Goal: Task Accomplishment & Management: Use online tool/utility

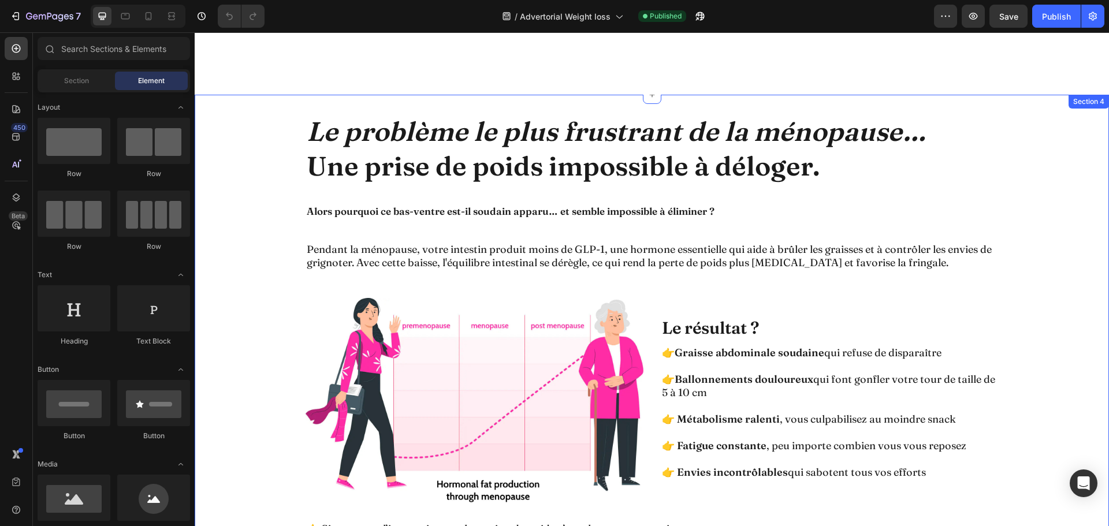
scroll to position [924, 0]
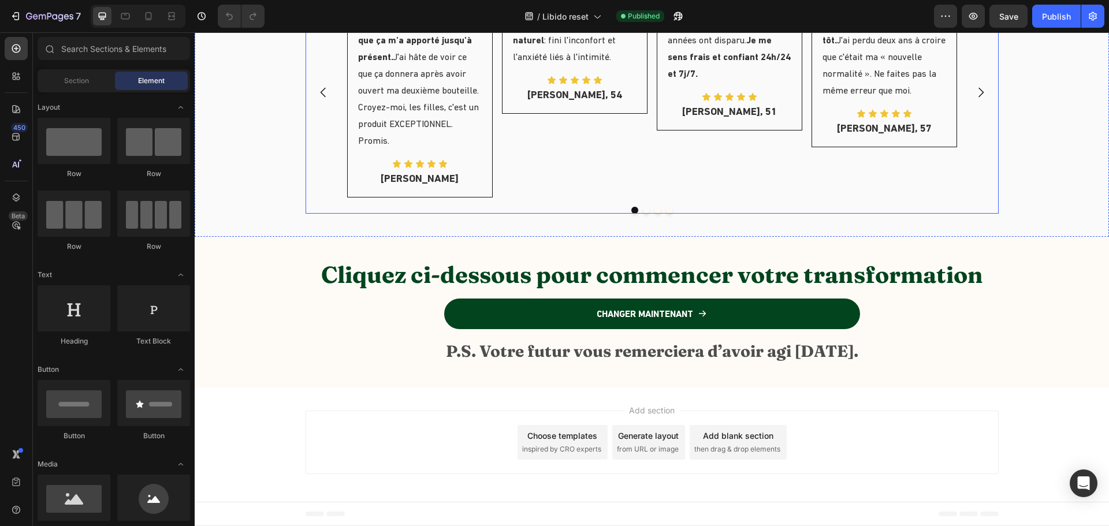
scroll to position [5488, 0]
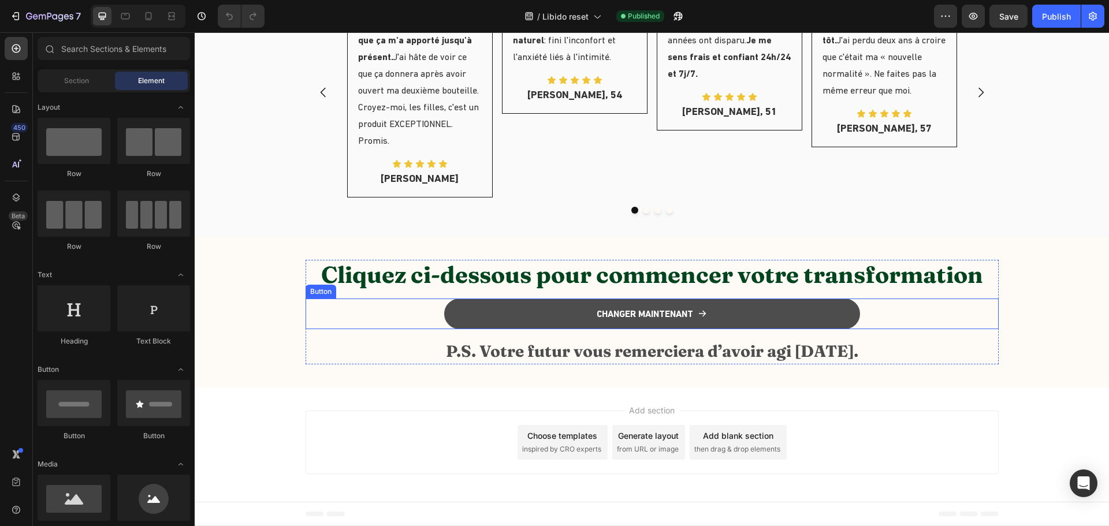
click at [508, 315] on button "CHANGER MAINTENANT" at bounding box center [652, 314] width 416 height 31
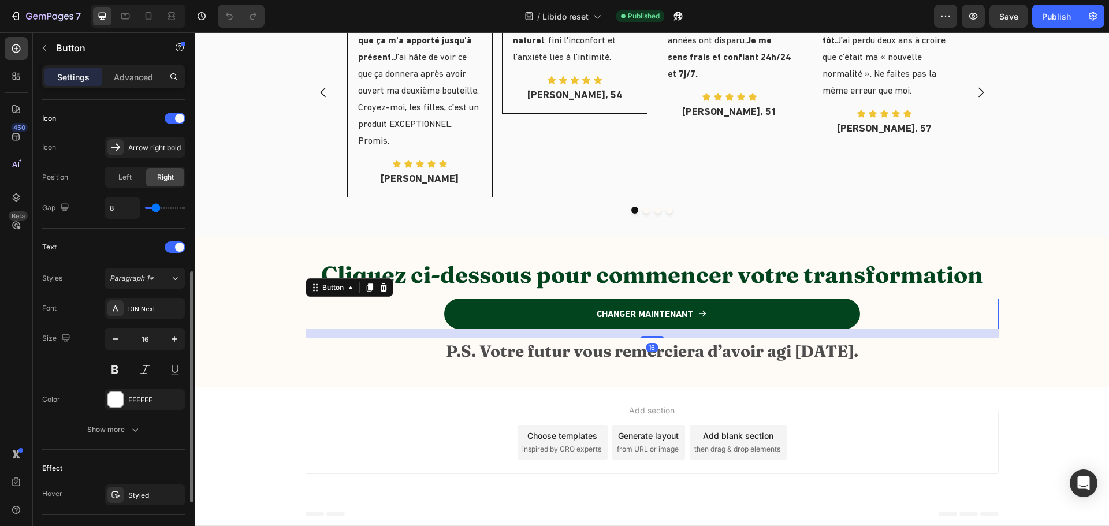
scroll to position [459, 0]
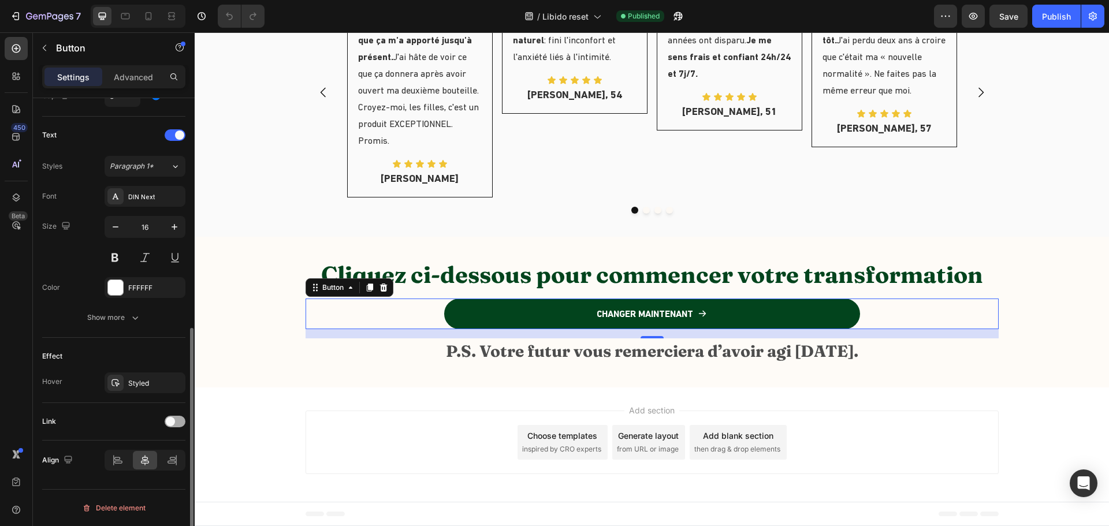
click at [169, 424] on span at bounding box center [170, 421] width 9 height 9
click at [147, 481] on div "Add..." at bounding box center [155, 481] width 54 height 10
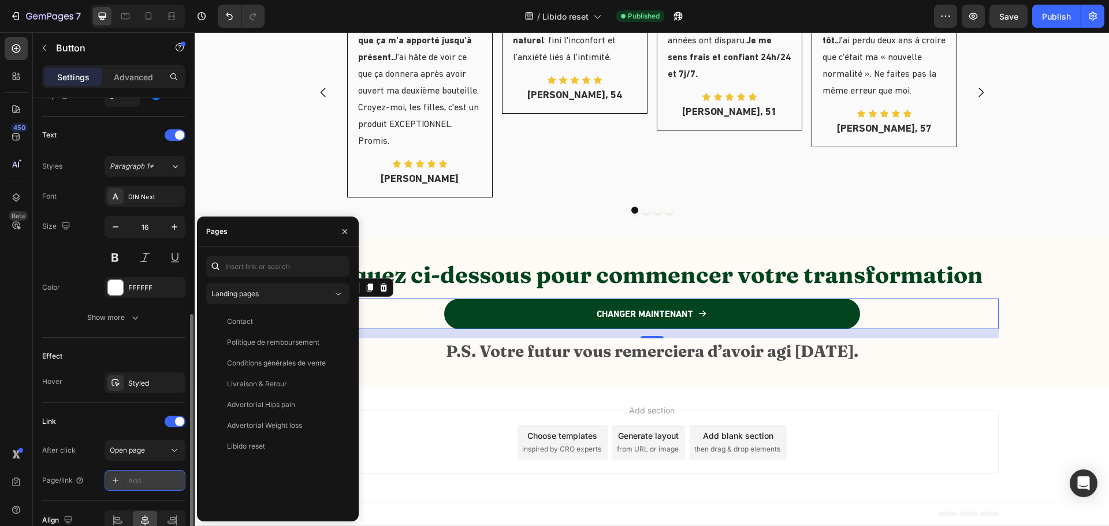
click at [147, 481] on div "Add..." at bounding box center [155, 481] width 54 height 10
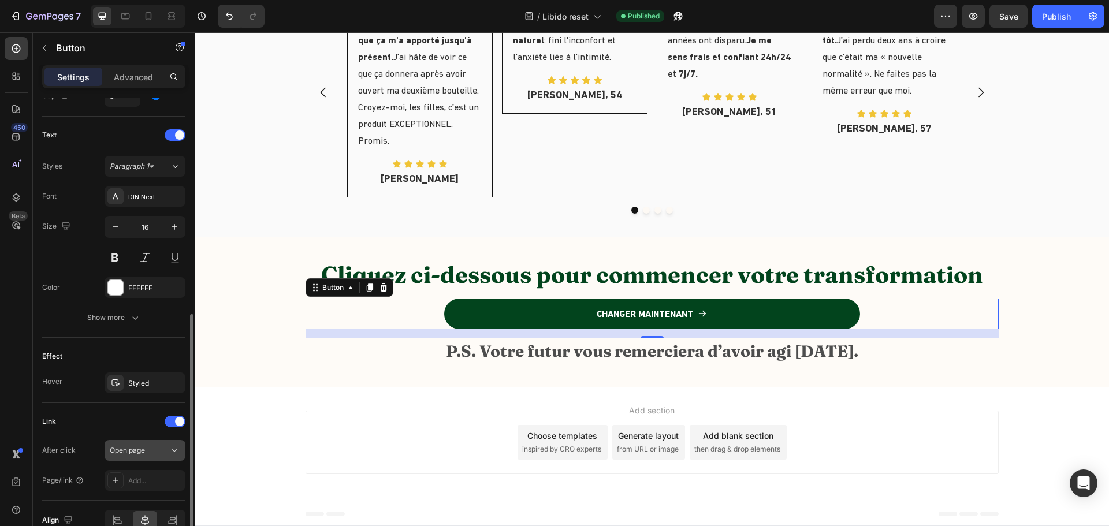
click at [144, 451] on span "Open page" at bounding box center [127, 450] width 35 height 9
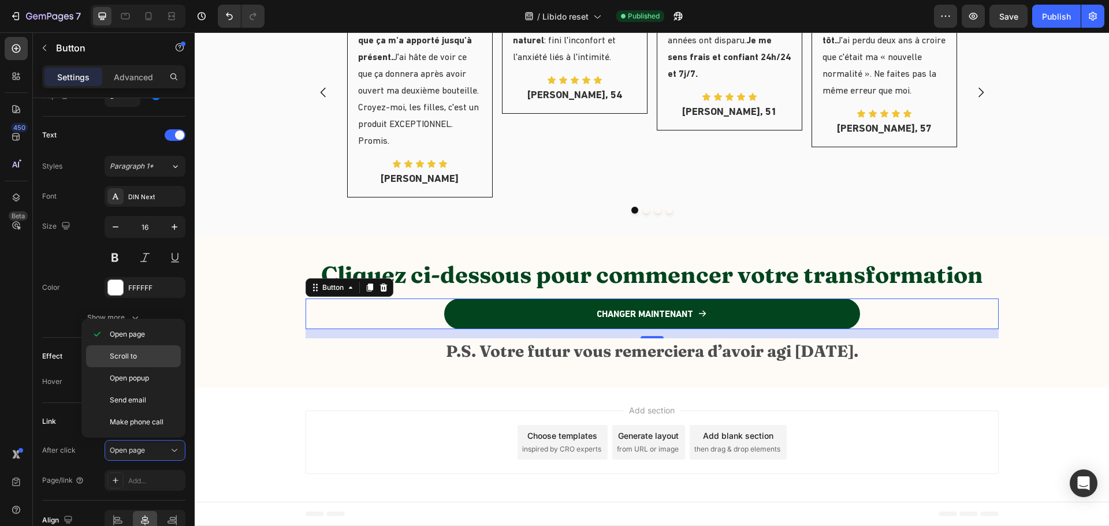
click at [123, 355] on span "Scroll to" at bounding box center [123, 356] width 27 height 10
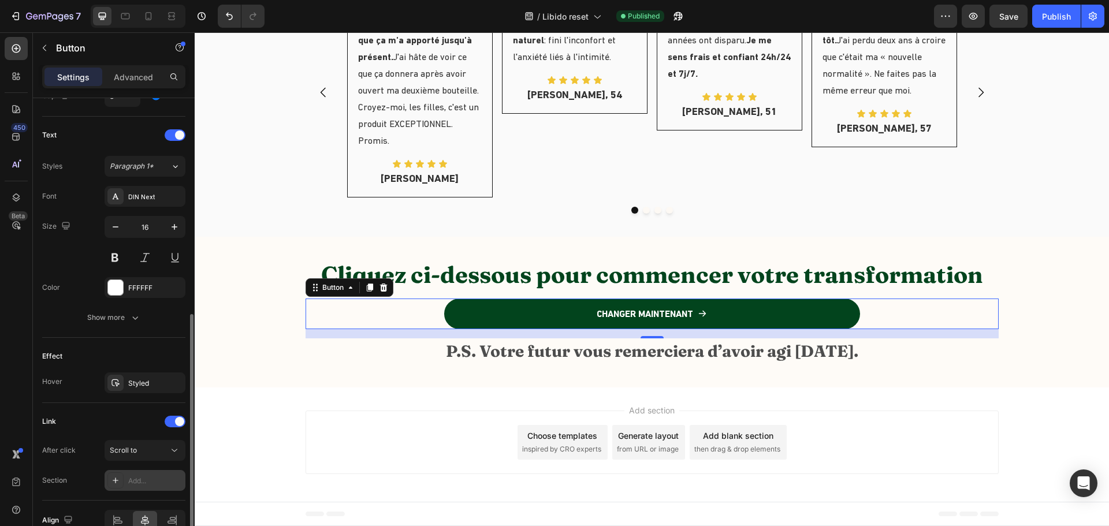
click at [137, 487] on div "Add..." at bounding box center [145, 480] width 81 height 21
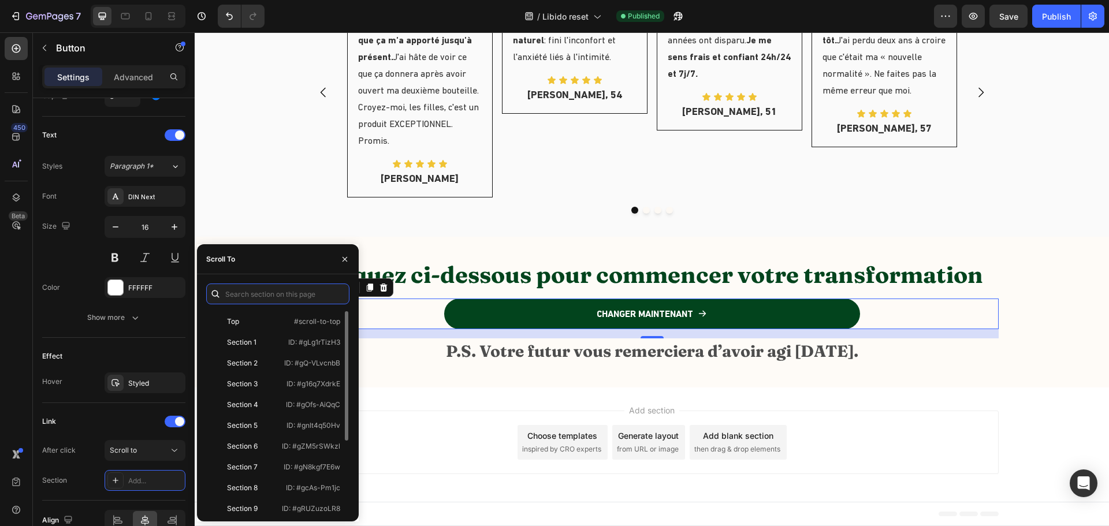
scroll to position [111, 0]
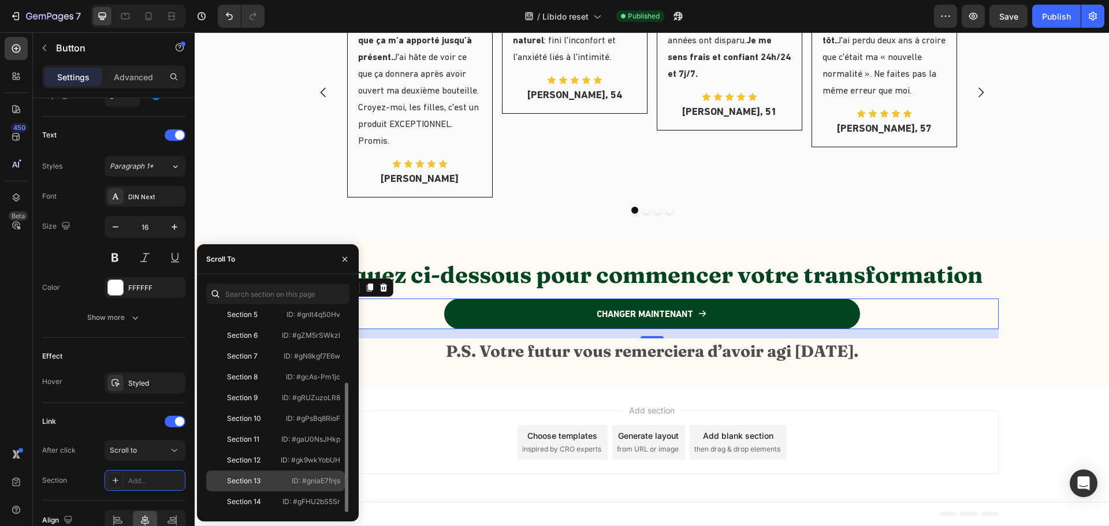
click at [238, 483] on div "Section 13" at bounding box center [244, 481] width 34 height 10
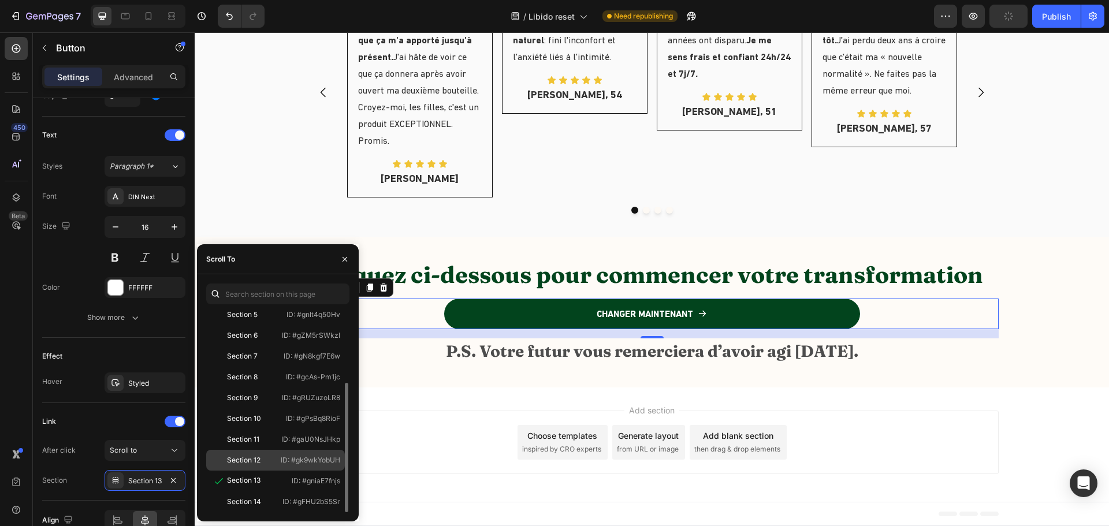
click at [254, 461] on div "Section 12" at bounding box center [244, 460] width 34 height 10
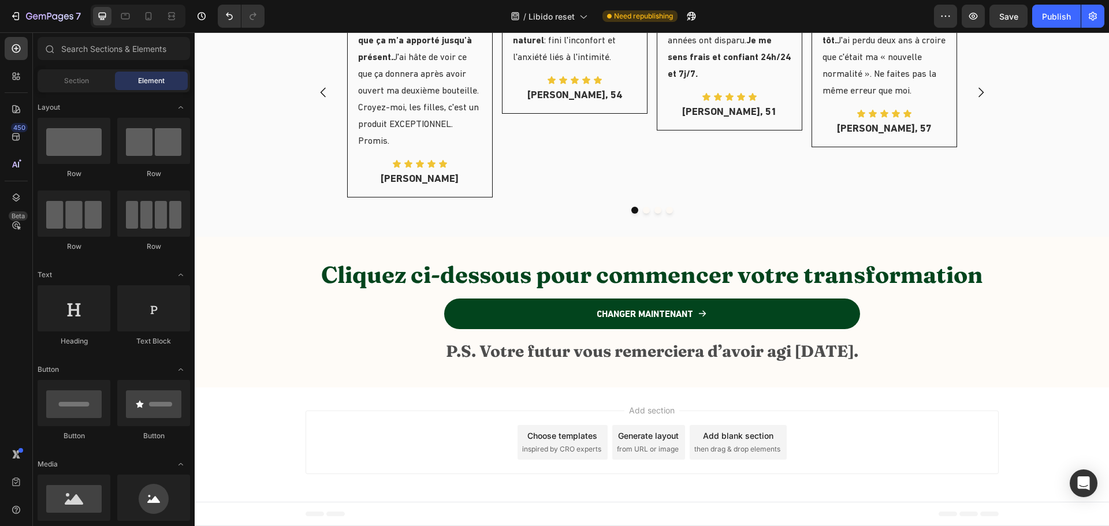
click at [395, 409] on div "Add section Choose templates inspired by CRO experts Generate layout from URL o…" at bounding box center [652, 445] width 914 height 114
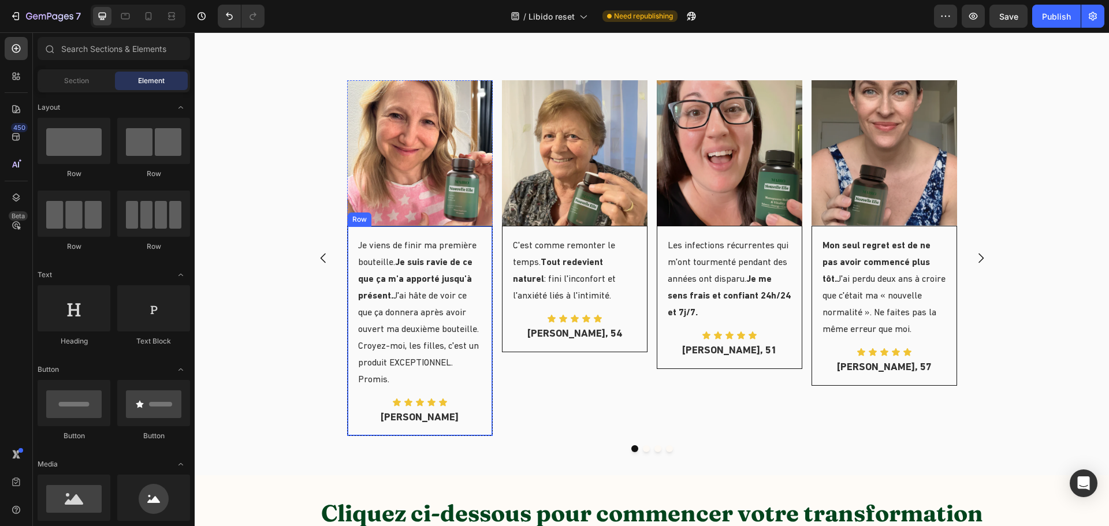
scroll to position [5200, 0]
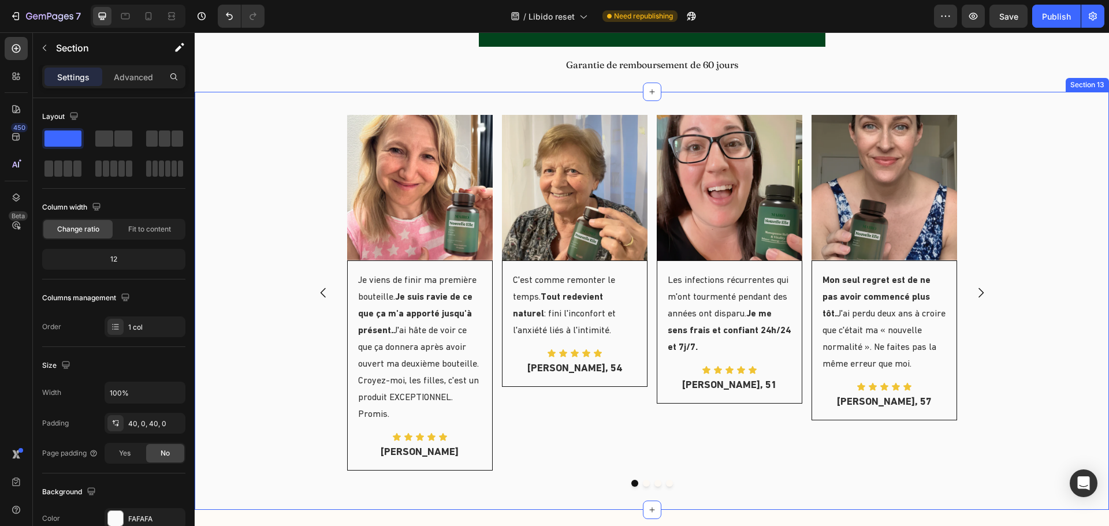
click at [271, 336] on div "Image Je viens de finir ma première bouteille. Je suis ravie de ce que ça m'a a…" at bounding box center [652, 301] width 914 height 372
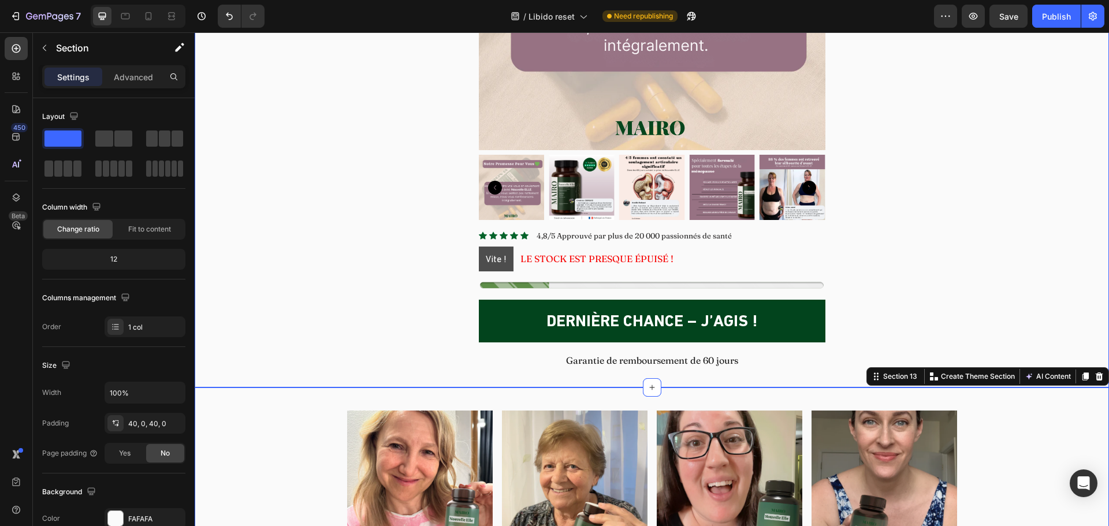
scroll to position [4911, 0]
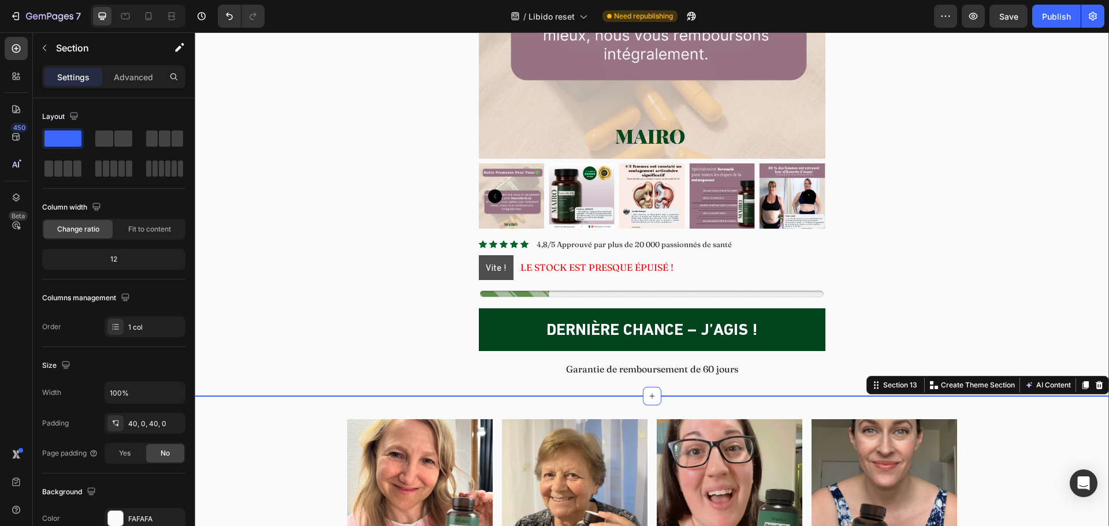
click at [296, 251] on div "De vraies femmes. De vrais résultats. Heading Product Images Icon Icon Icon Ico…" at bounding box center [652, 61] width 914 height 631
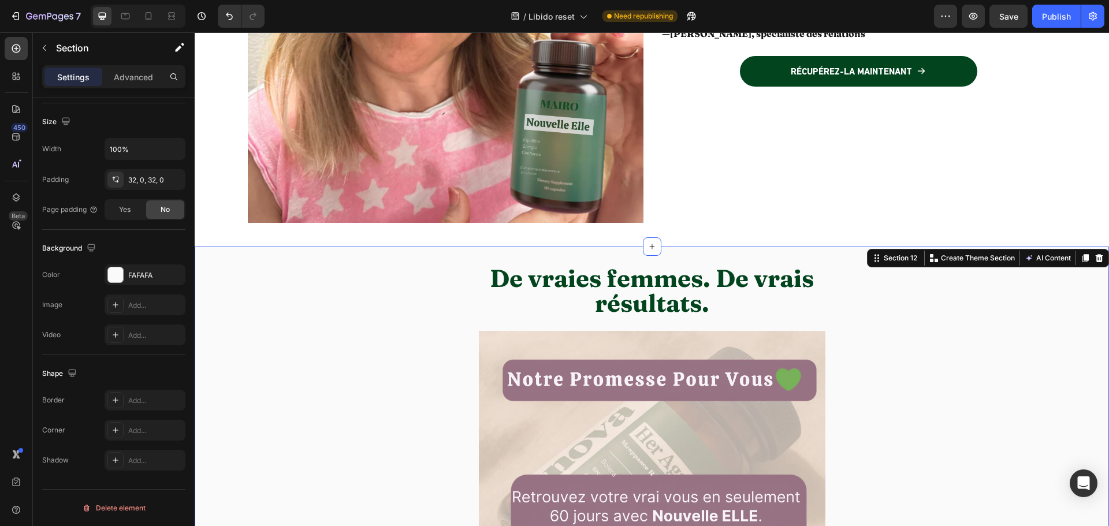
scroll to position [4391, 0]
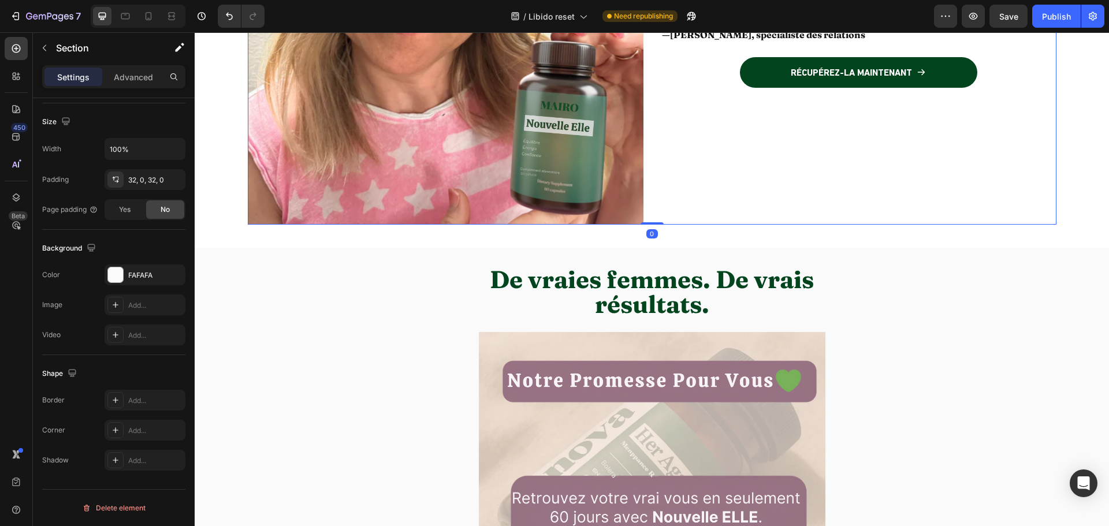
click at [686, 183] on div "Je vois tous les jours des couples dont la ménopause a anéanti la libido fémini…" at bounding box center [859, 27] width 396 height 396
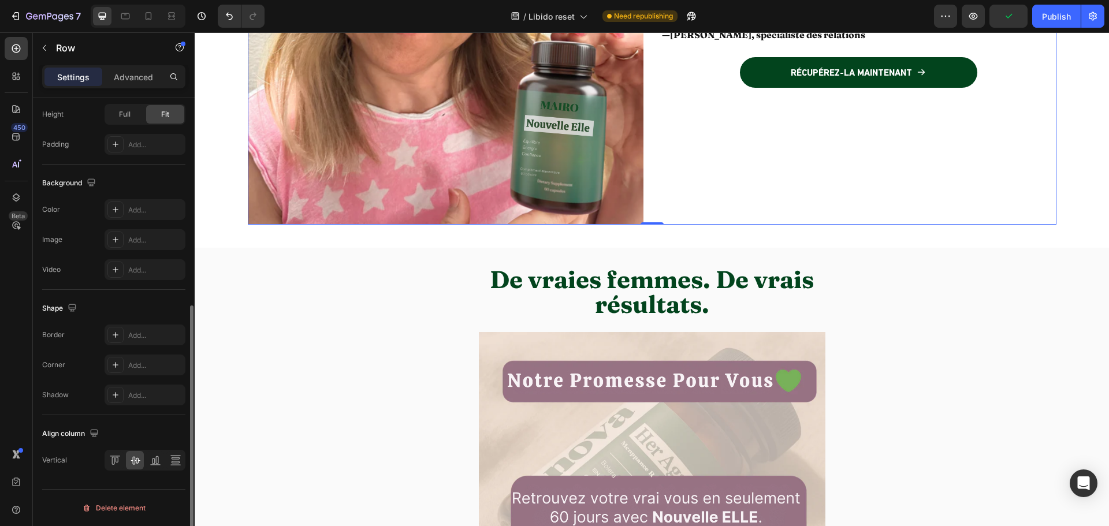
scroll to position [375, 0]
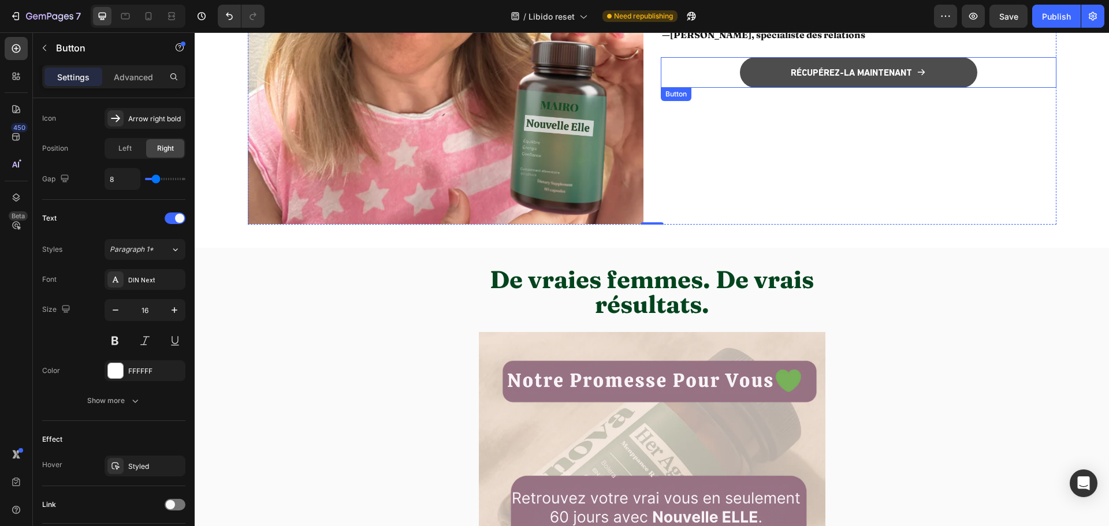
click at [759, 66] on button "RÉCUPÉREZ-LA MAINTENANT" at bounding box center [858, 72] width 237 height 31
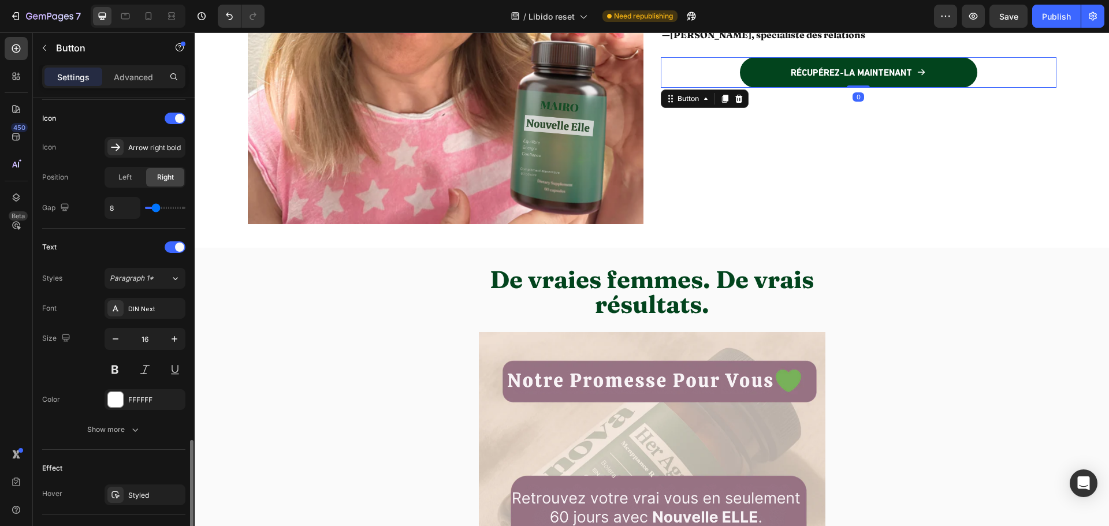
scroll to position [459, 0]
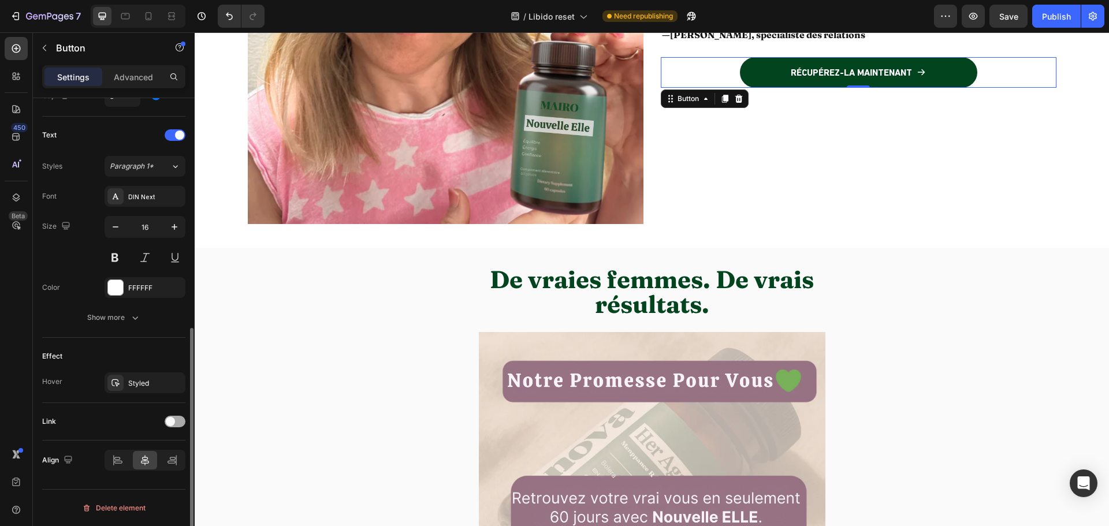
click at [176, 423] on div at bounding box center [175, 422] width 21 height 12
click at [132, 479] on div "Add..." at bounding box center [155, 481] width 54 height 10
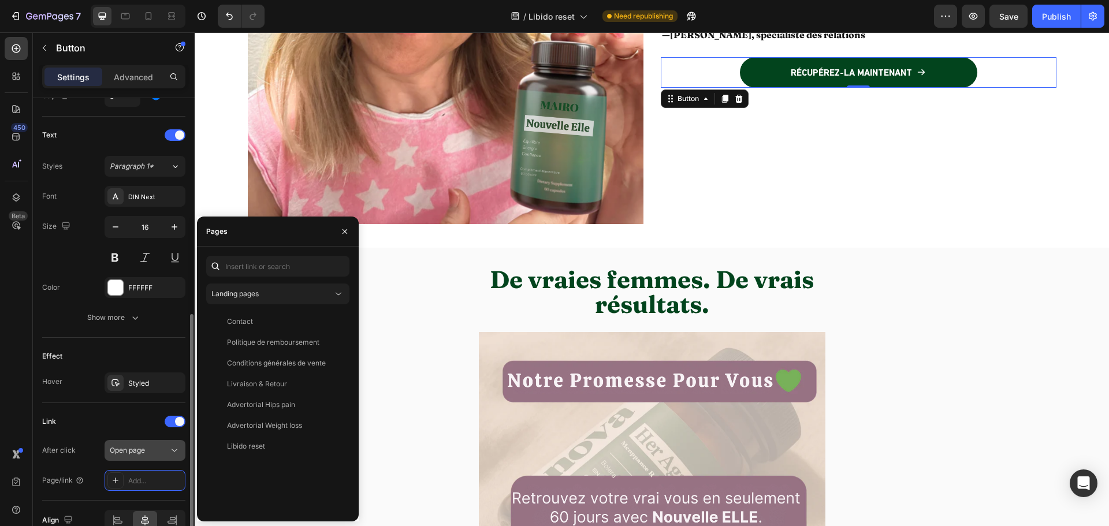
click at [125, 448] on span "Open page" at bounding box center [127, 450] width 35 height 9
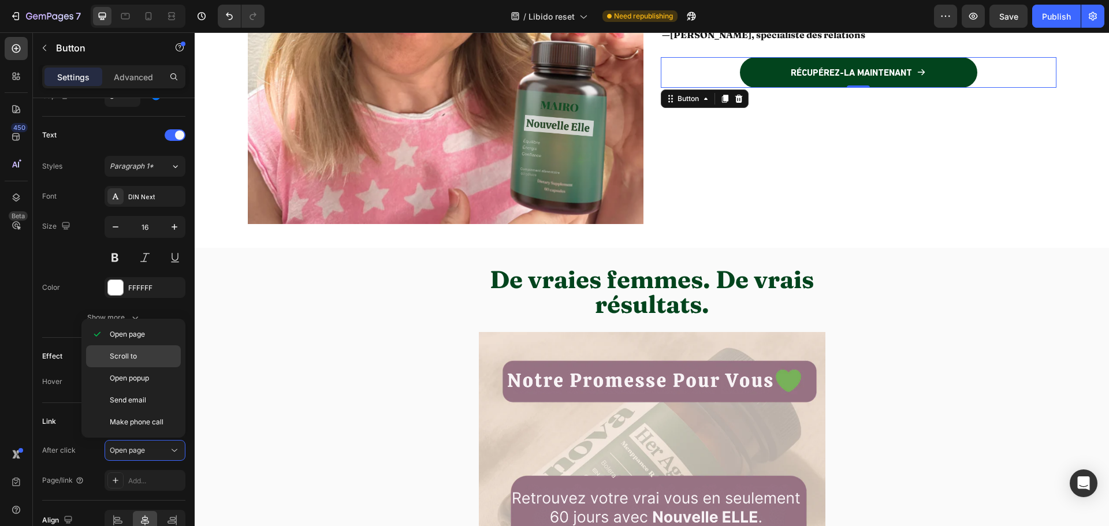
click at [130, 355] on span "Scroll to" at bounding box center [123, 356] width 27 height 10
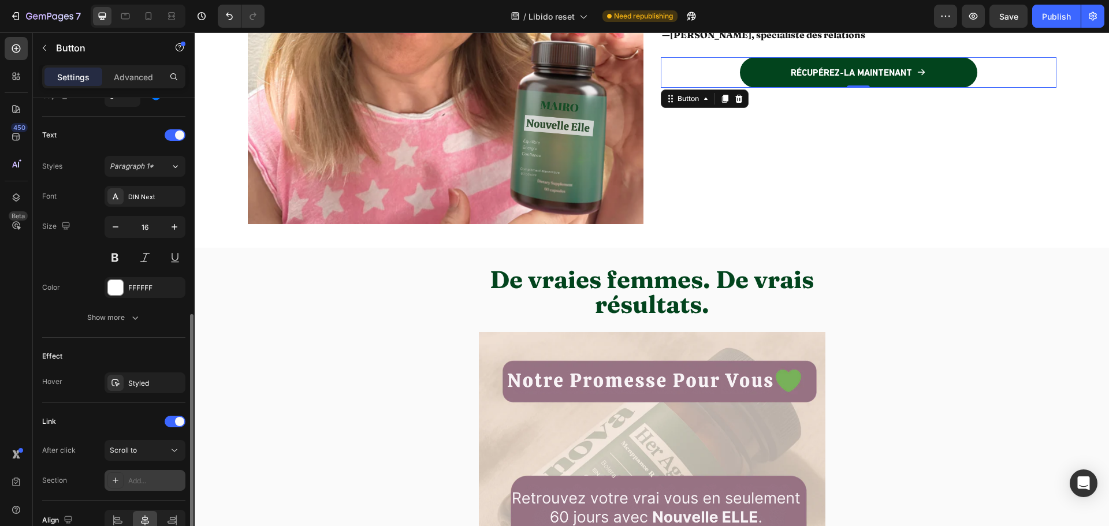
click at [132, 483] on div "Add..." at bounding box center [155, 481] width 54 height 10
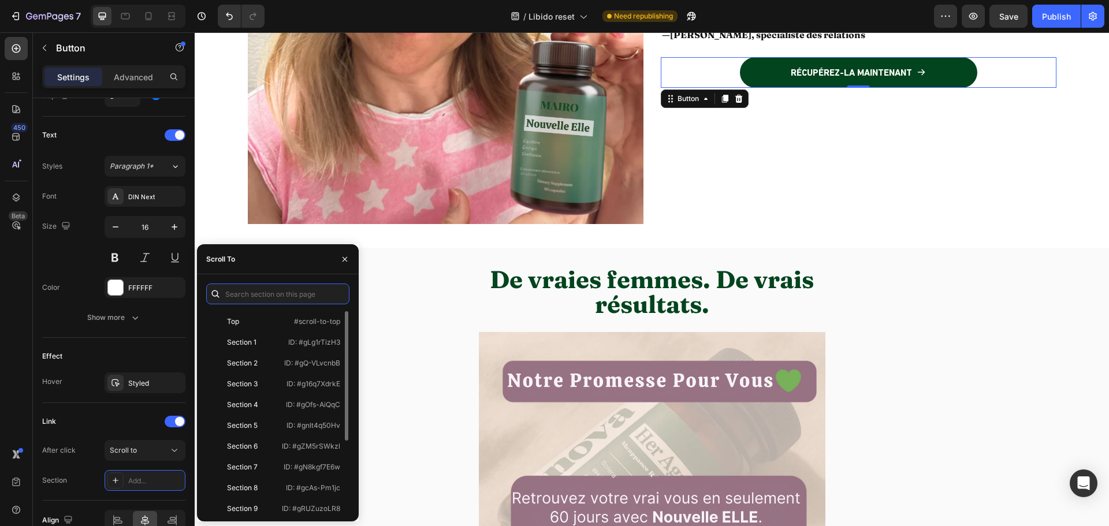
scroll to position [111, 0]
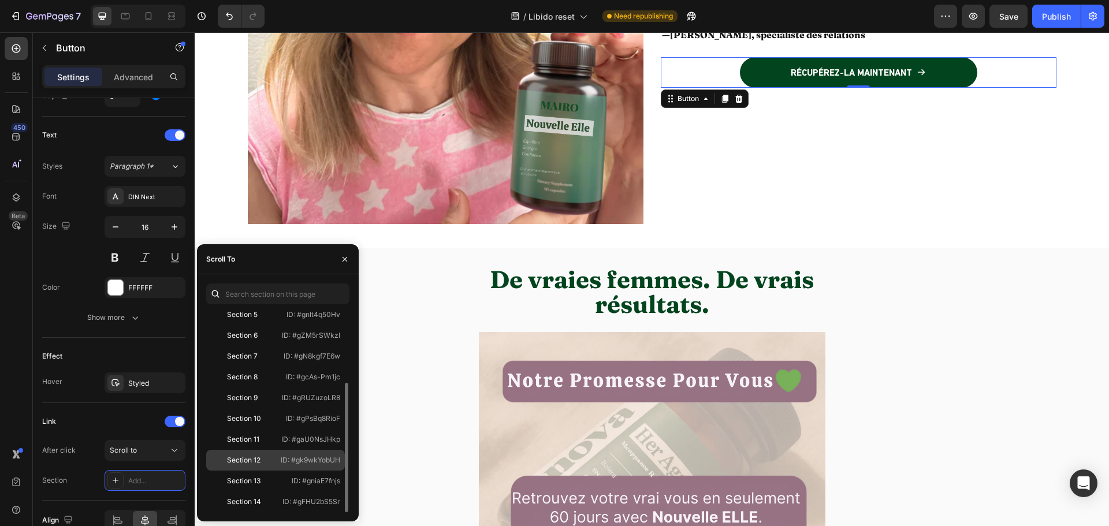
click at [257, 463] on div "Section 12" at bounding box center [244, 460] width 34 height 10
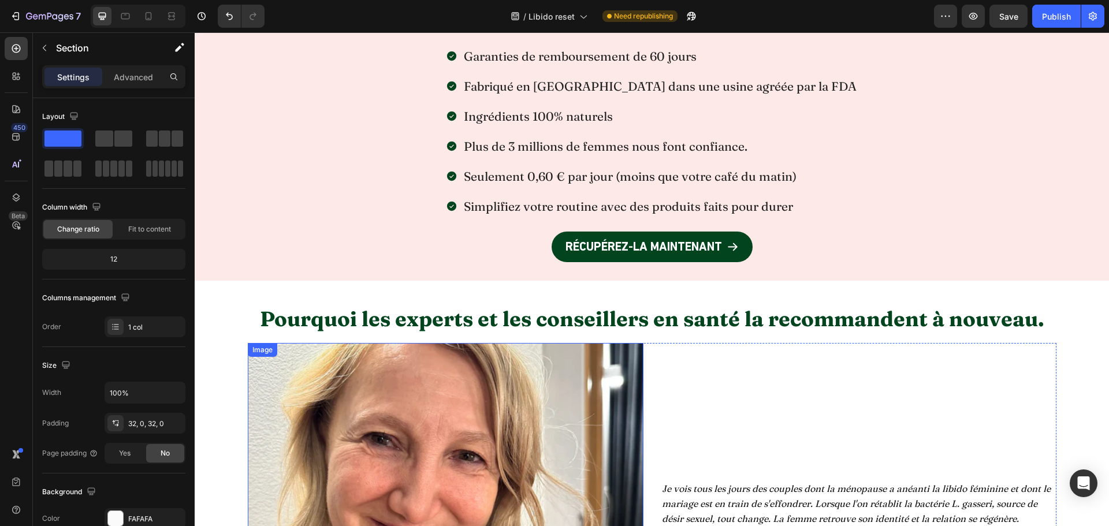
scroll to position [3871, 0]
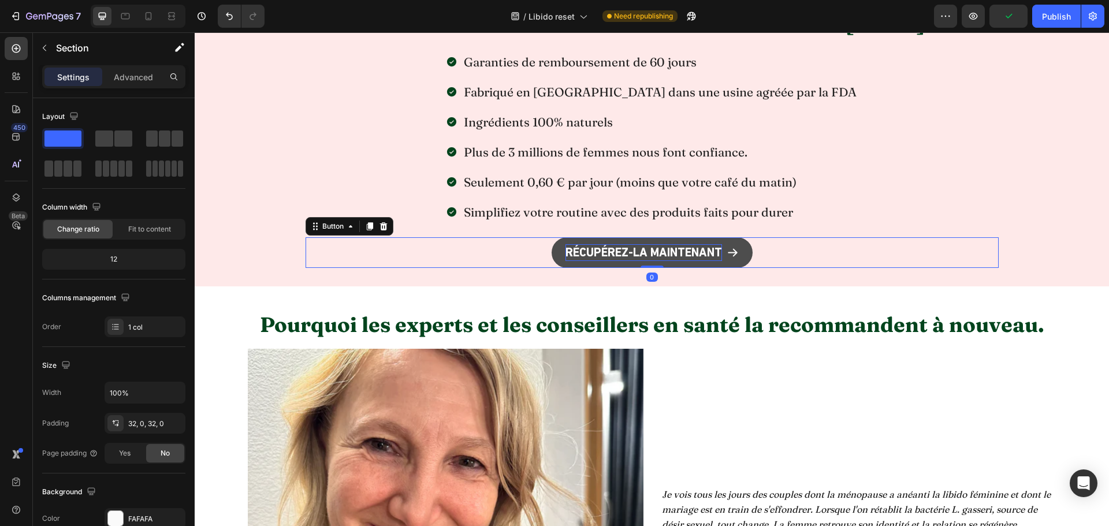
click at [566, 252] on p "RÉCUPÉREZ-LA MAINTENANT" at bounding box center [644, 252] width 157 height 17
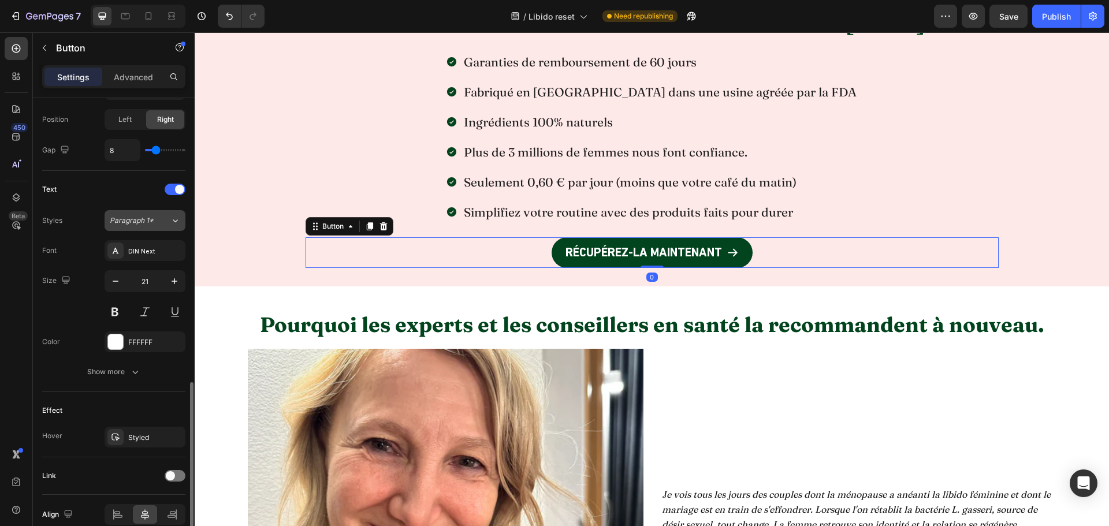
scroll to position [459, 0]
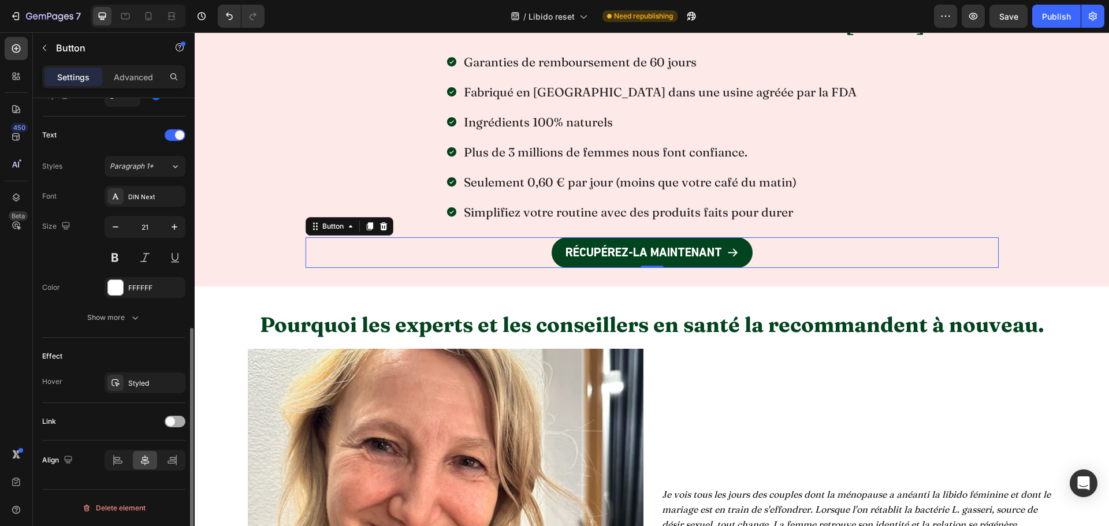
click at [178, 423] on div at bounding box center [175, 422] width 21 height 12
click at [143, 443] on button "Open page" at bounding box center [145, 450] width 81 height 21
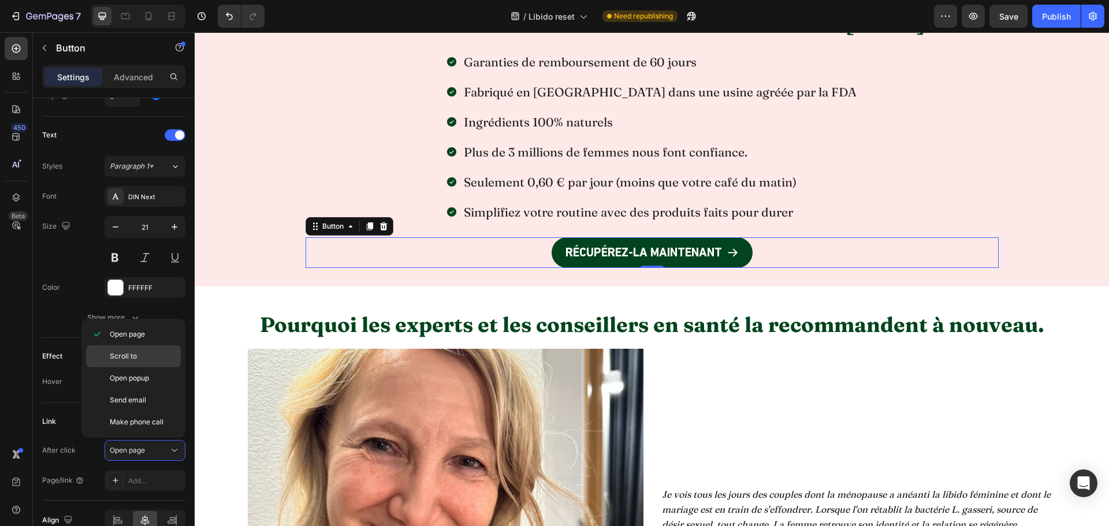
click at [129, 355] on span "Scroll to" at bounding box center [123, 356] width 27 height 10
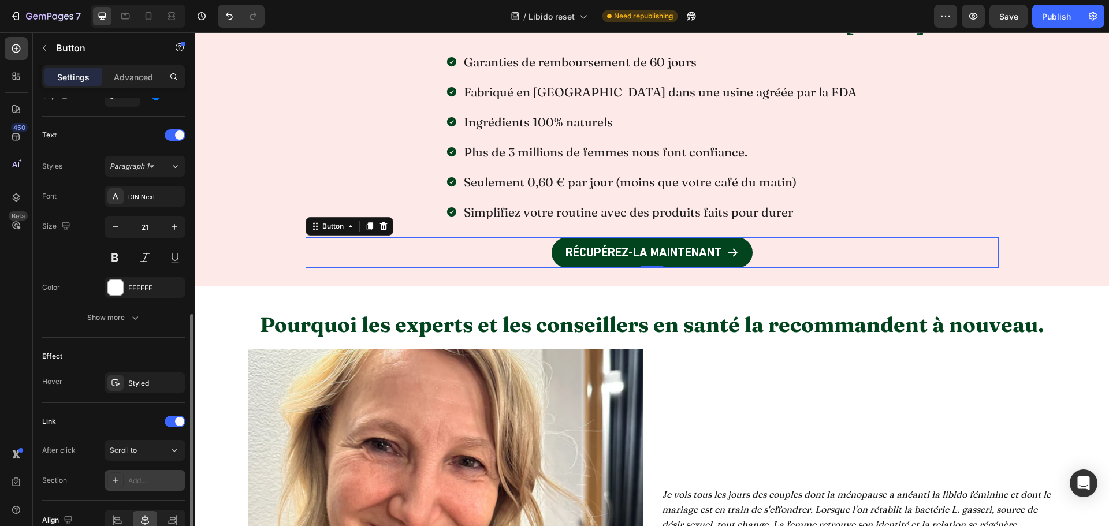
click at [136, 481] on div "Add..." at bounding box center [155, 481] width 54 height 10
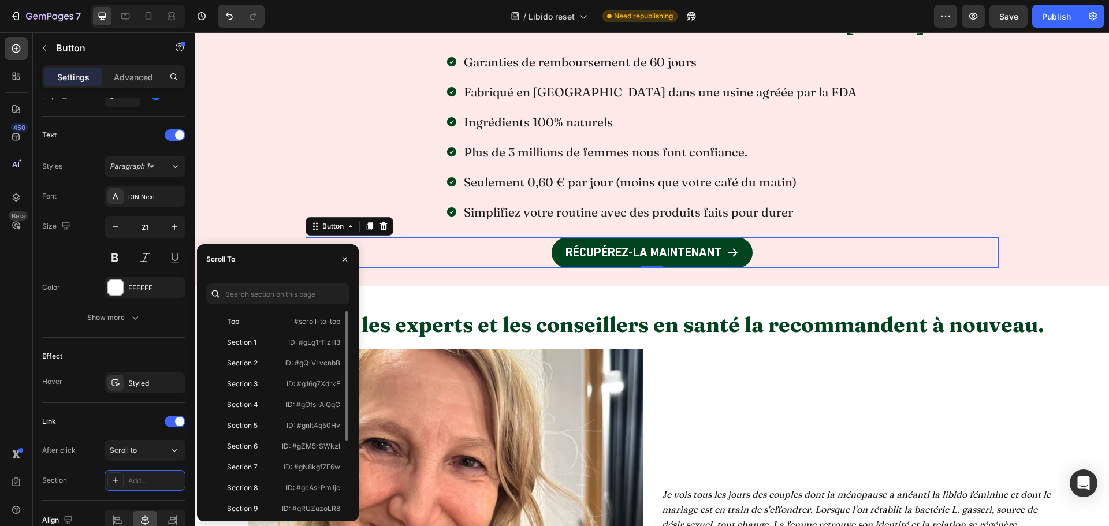
scroll to position [111, 0]
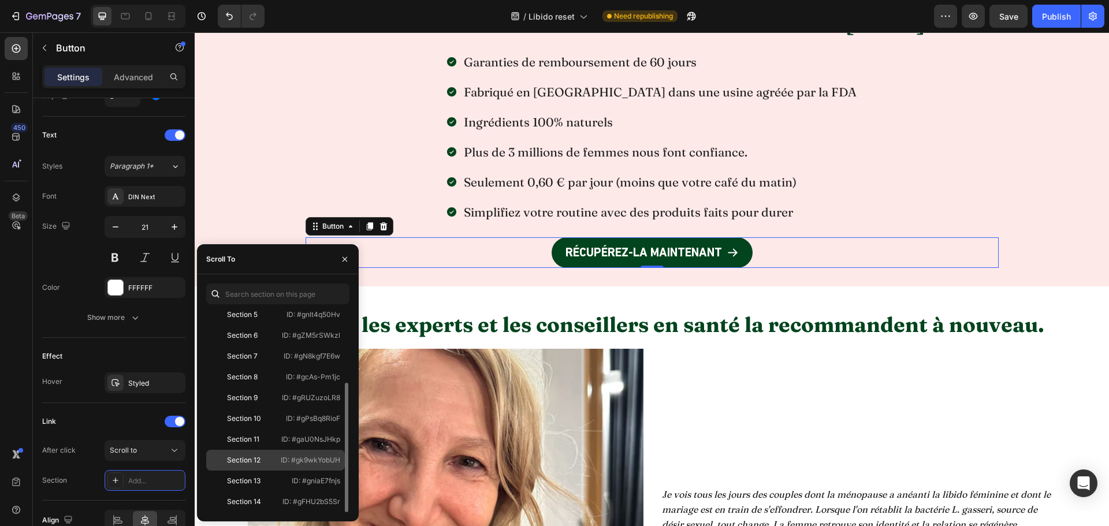
click at [248, 467] on div "Section 12 ID: #gk9wkYobUH" at bounding box center [275, 460] width 139 height 21
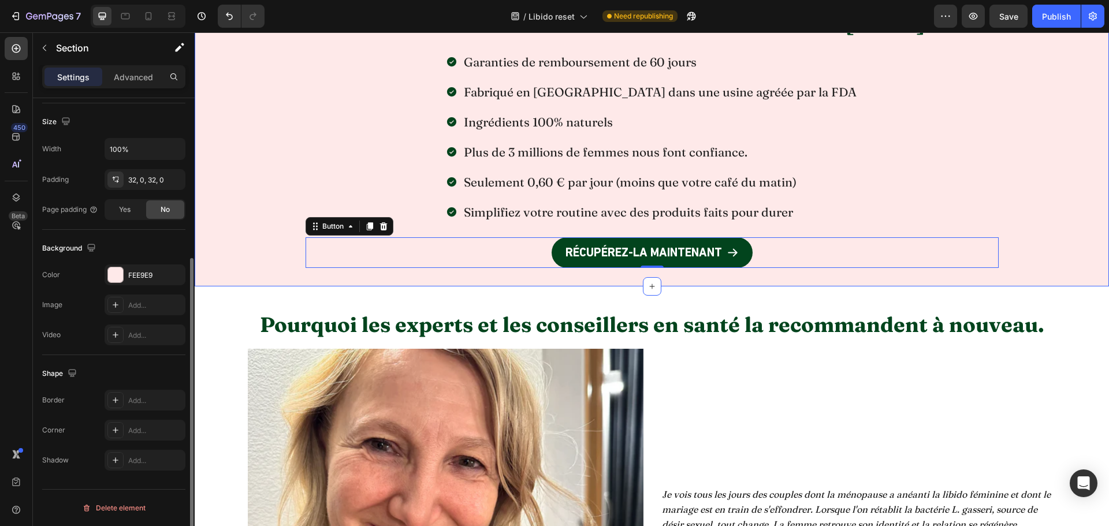
click at [410, 278] on div "Prenez le contrôle de votre santé intime dès [DATE] Heading Garanties de rembou…" at bounding box center [652, 138] width 914 height 296
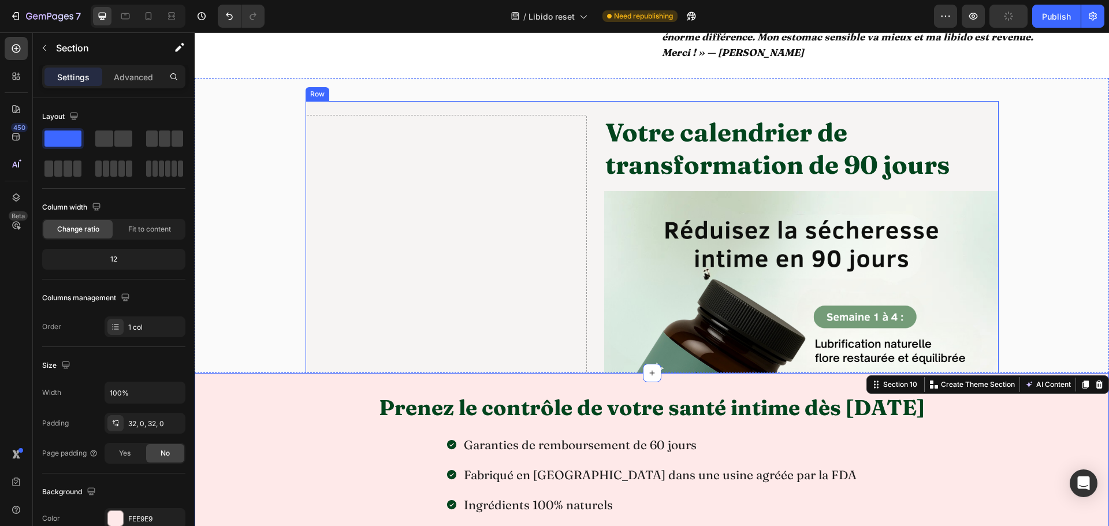
scroll to position [3640, 0]
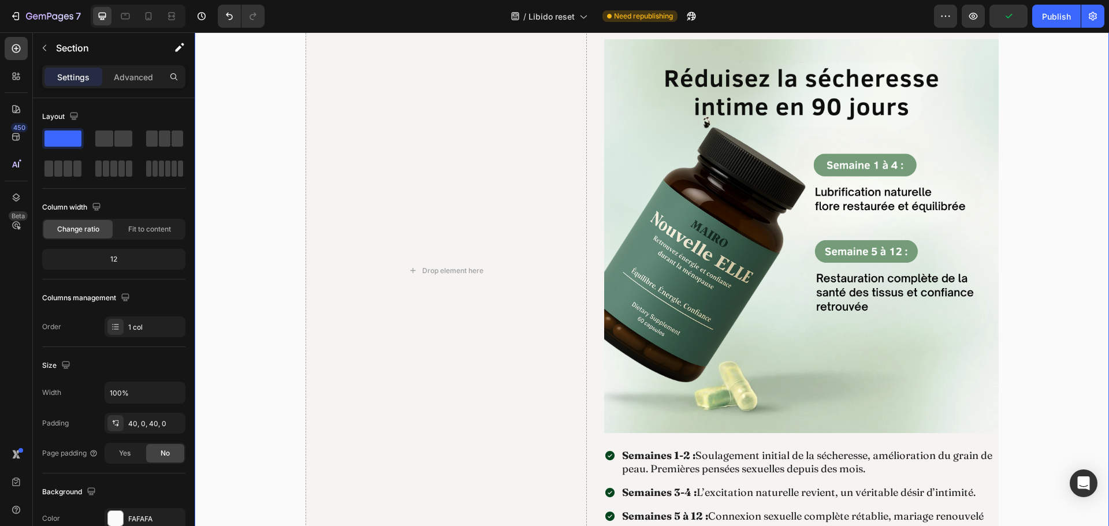
click at [1023, 116] on div "Drop element here Votre calendrier de transformation de 90 jours Heading Image …" at bounding box center [652, 271] width 914 height 644
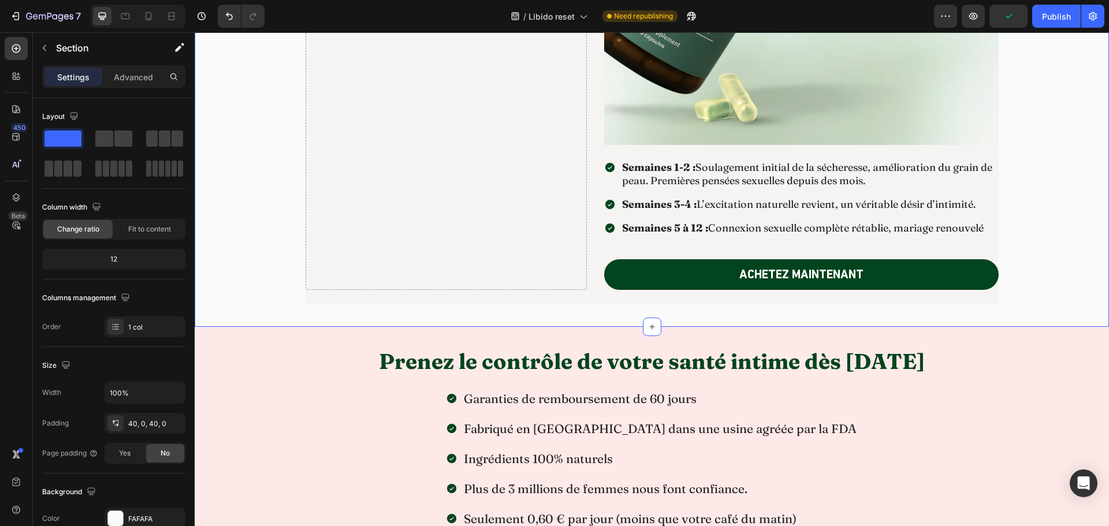
scroll to position [3929, 0]
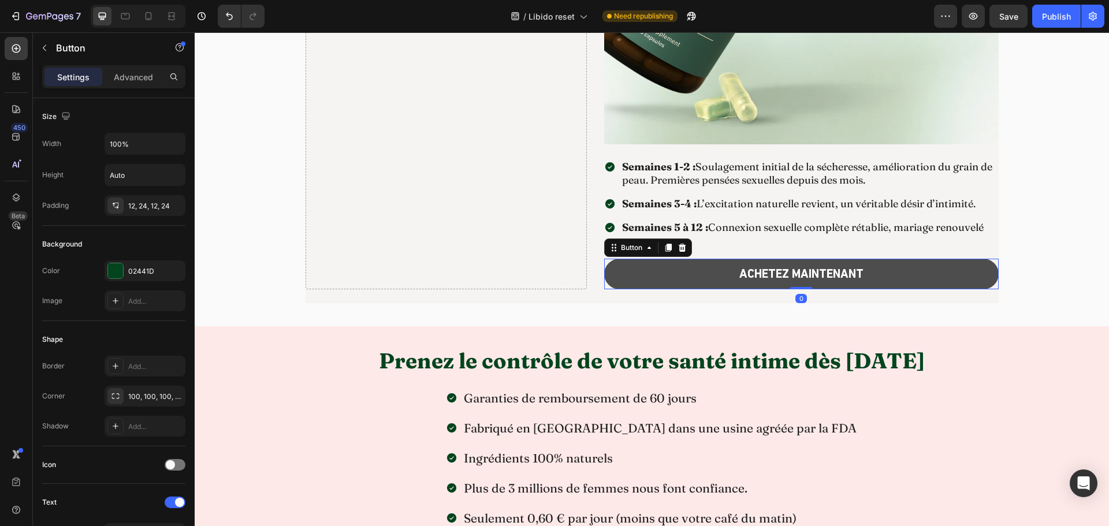
click at [645, 281] on button "ACHETEZ MAINTENANT" at bounding box center [801, 274] width 395 height 31
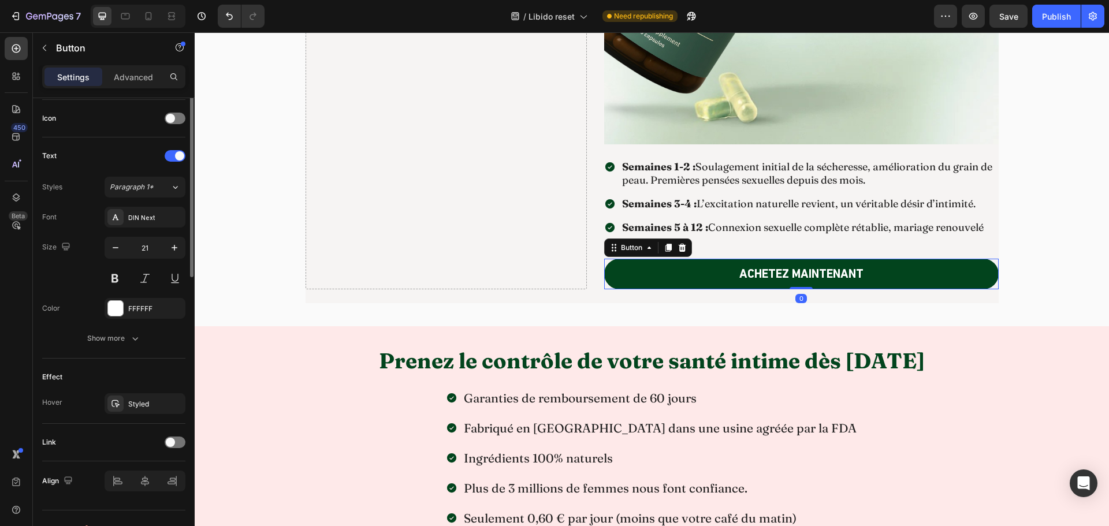
scroll to position [367, 0]
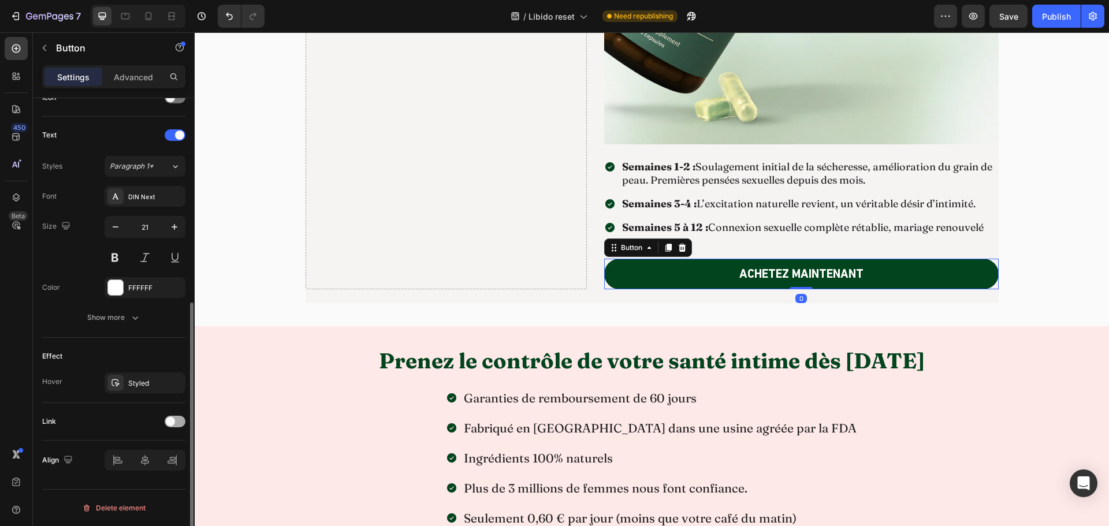
click at [169, 418] on span at bounding box center [170, 421] width 9 height 9
click at [140, 451] on span "Open page" at bounding box center [127, 450] width 35 height 9
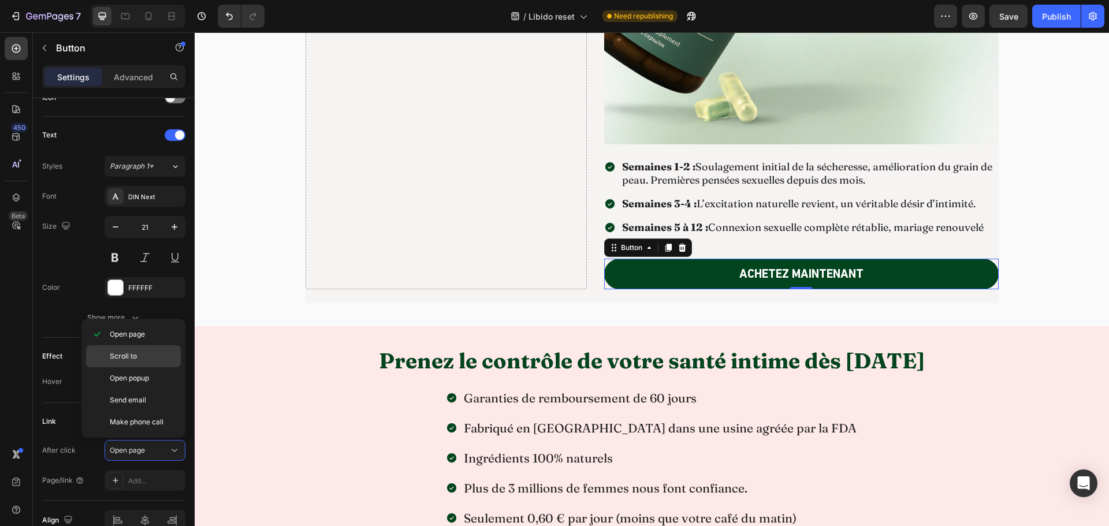
click at [125, 358] on span "Scroll to" at bounding box center [123, 356] width 27 height 10
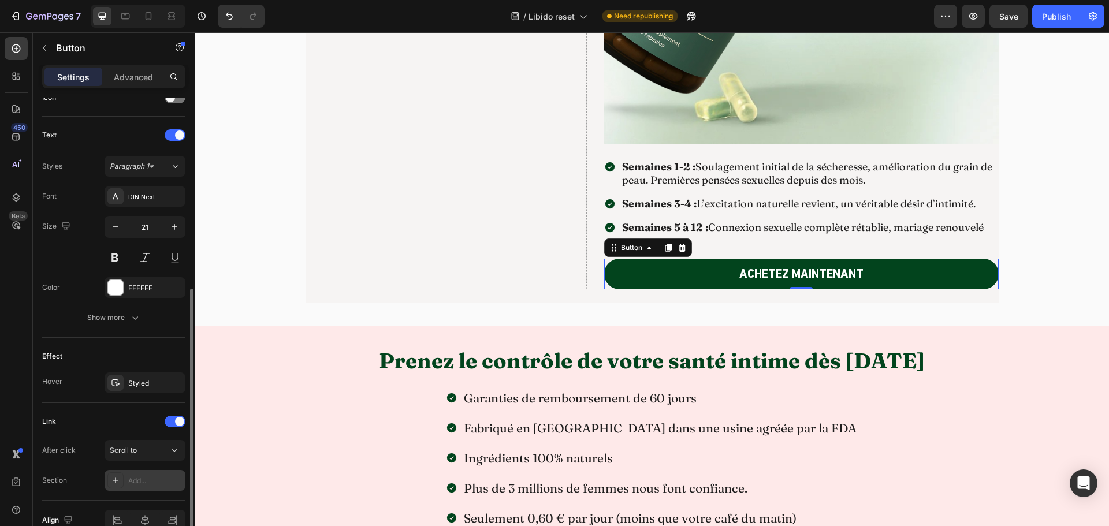
click at [139, 479] on div "Add..." at bounding box center [155, 481] width 54 height 10
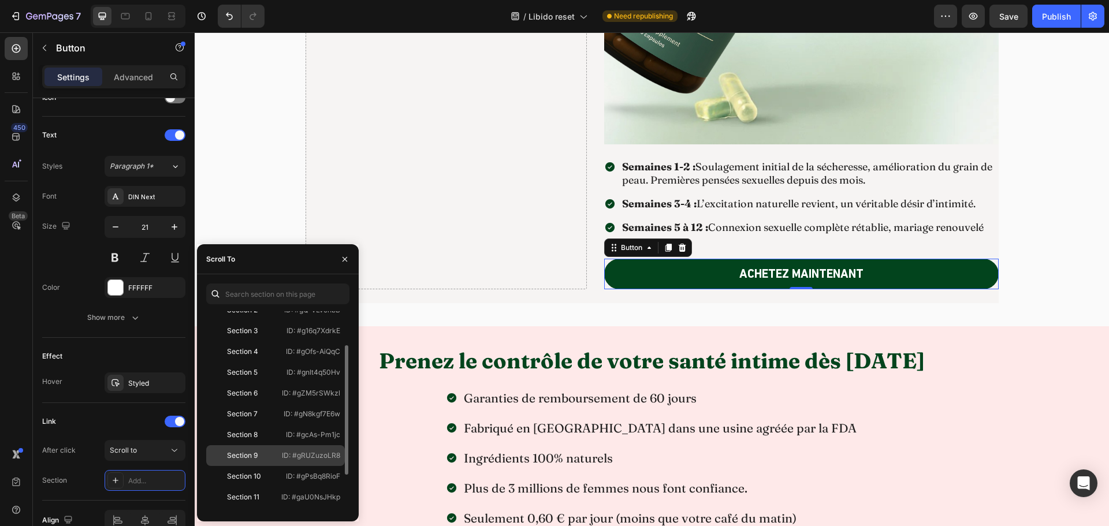
scroll to position [111, 0]
click at [257, 456] on div "Section 12" at bounding box center [244, 460] width 34 height 10
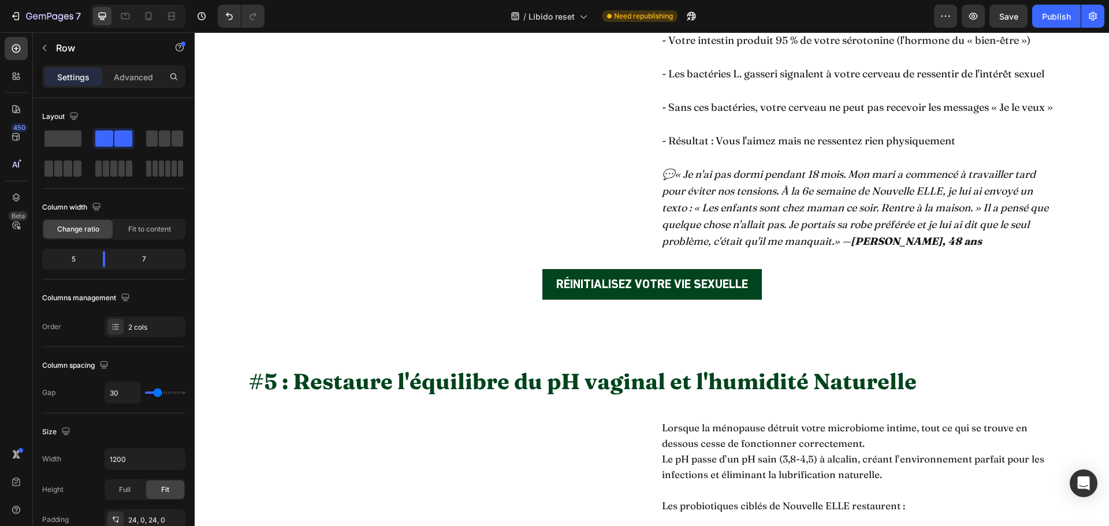
scroll to position [2600, 0]
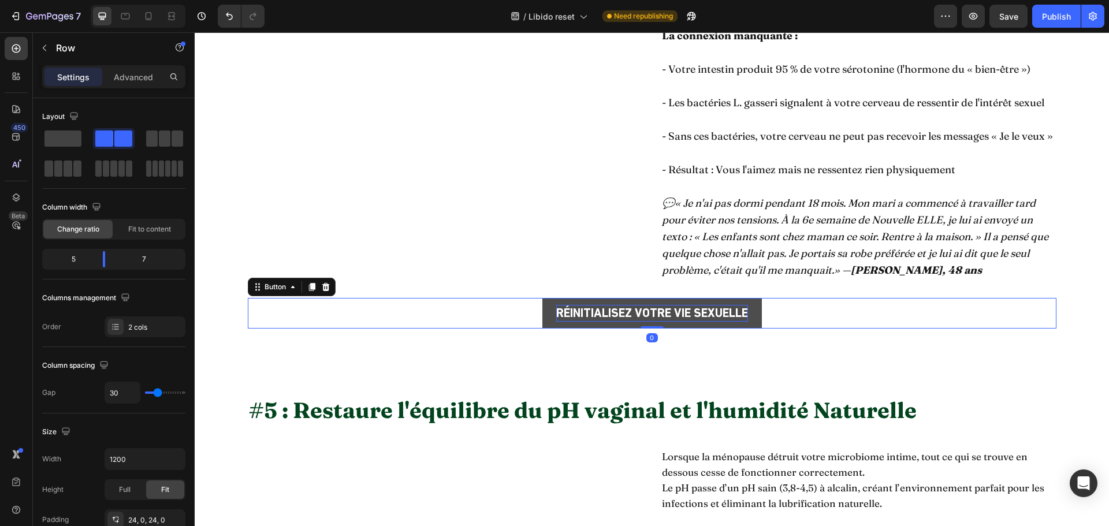
click at [565, 322] on p "RÉINITIALISEZ VOTRE VIE SEXUELLE" at bounding box center [652, 313] width 192 height 17
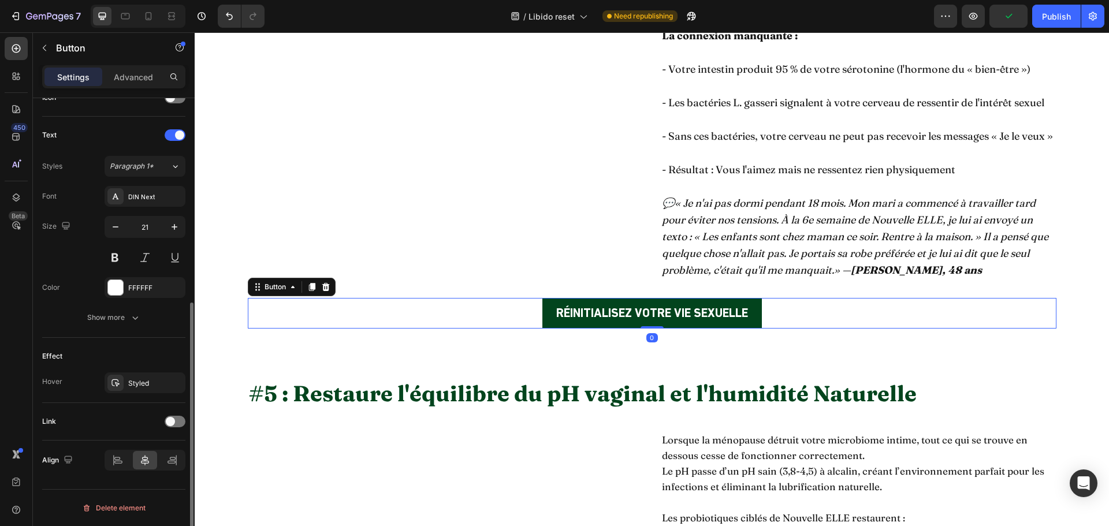
scroll to position [367, 0]
click at [170, 418] on span at bounding box center [170, 421] width 9 height 9
click at [134, 454] on span "Open page" at bounding box center [127, 450] width 35 height 9
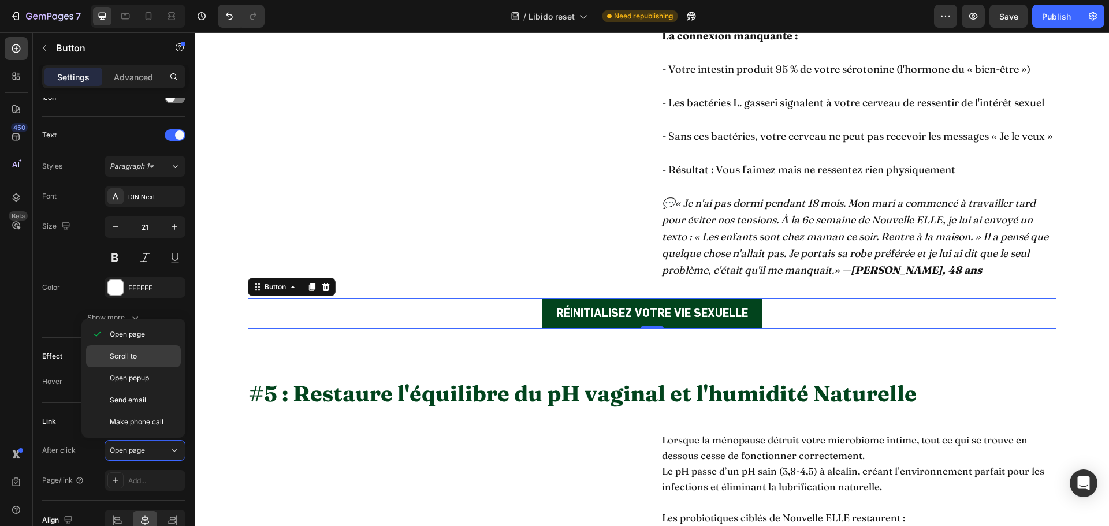
click at [136, 355] on span "Scroll to" at bounding box center [123, 356] width 27 height 10
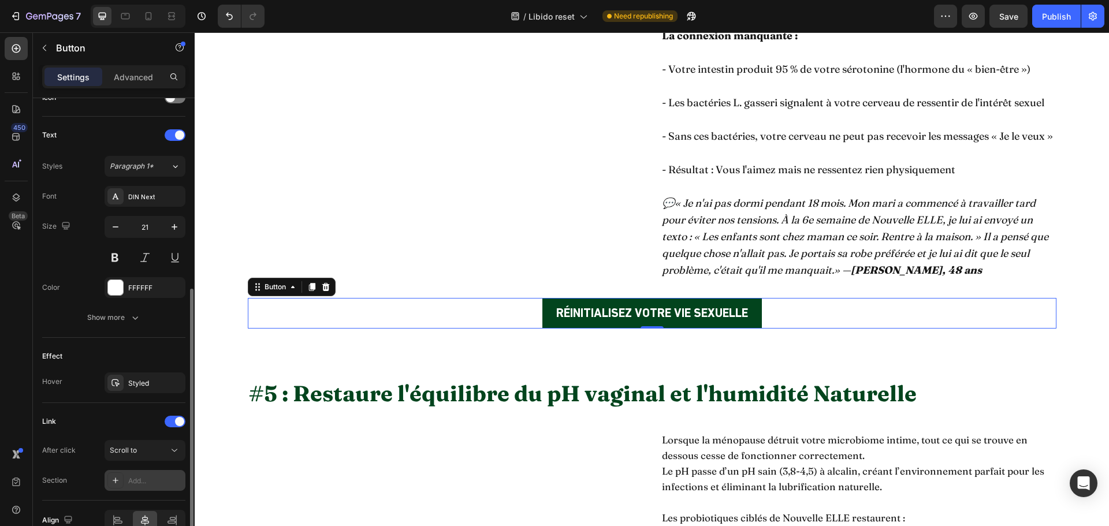
click at [140, 475] on div "Add..." at bounding box center [145, 480] width 81 height 21
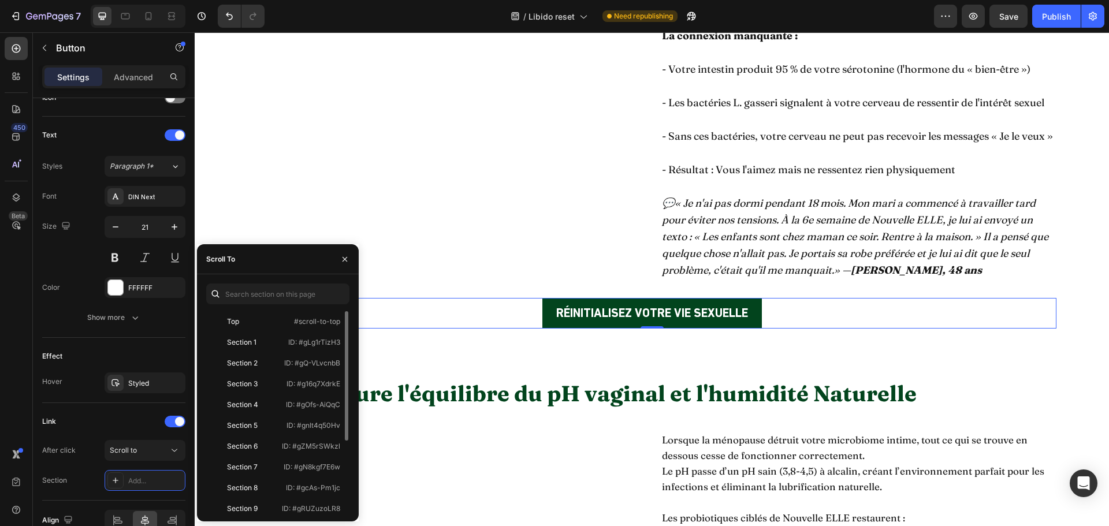
scroll to position [111, 0]
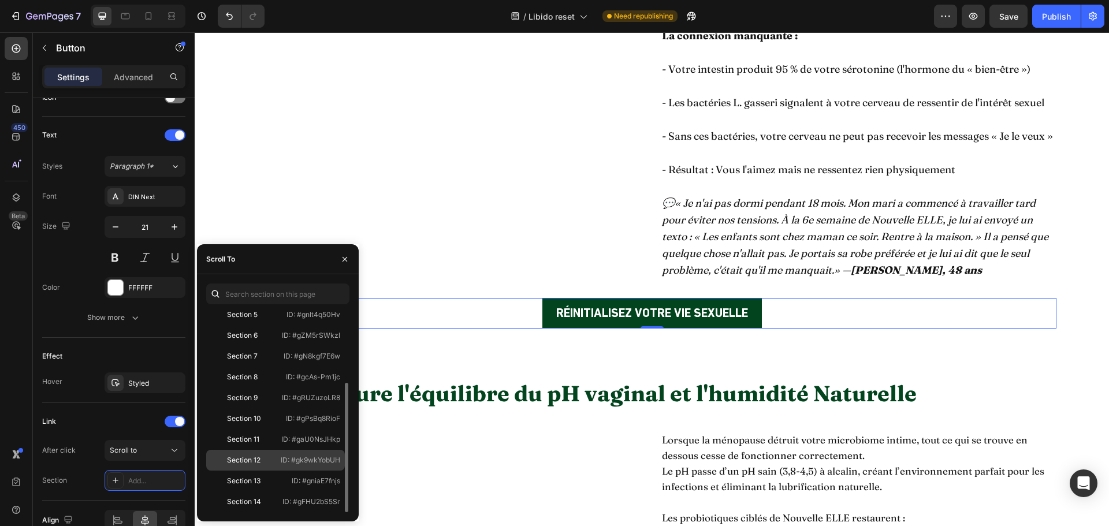
click at [259, 463] on div "Section 12" at bounding box center [244, 460] width 34 height 10
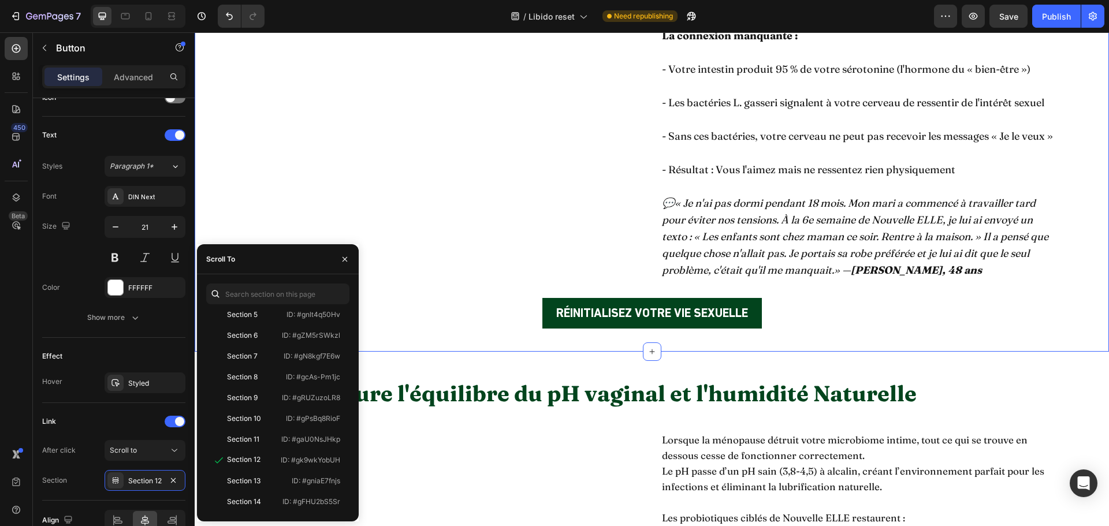
scroll to position [0, 0]
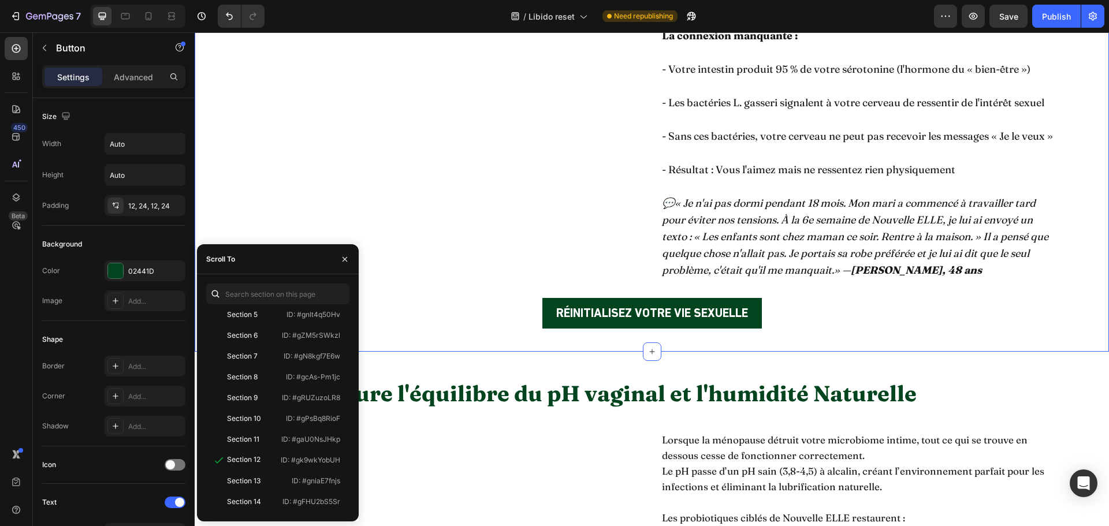
click at [488, 352] on div "#4 : Sauver les mariages du bord du divorce Heading Row Image Le plus déchirant…" at bounding box center [652, 15] width 914 height 673
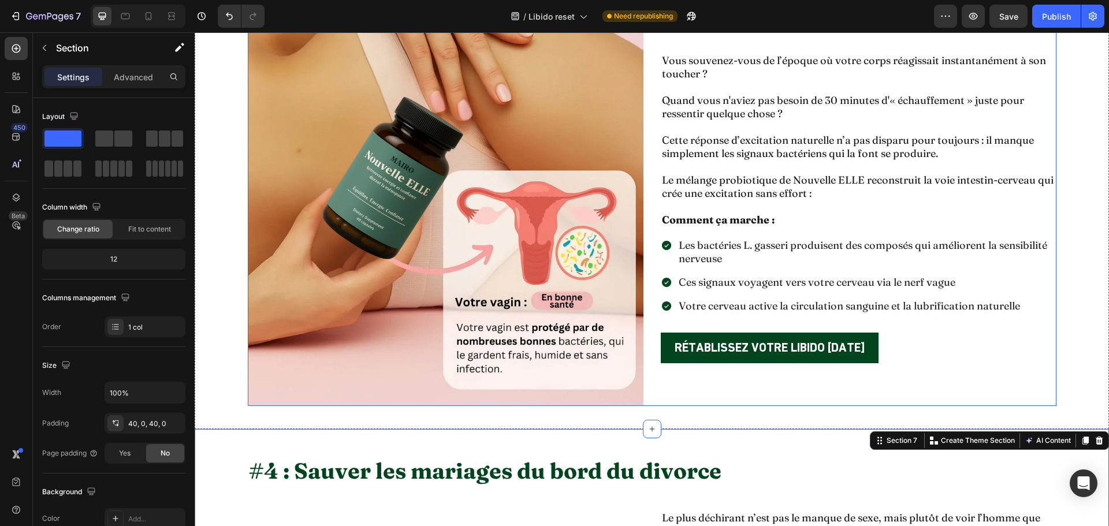
scroll to position [1849, 0]
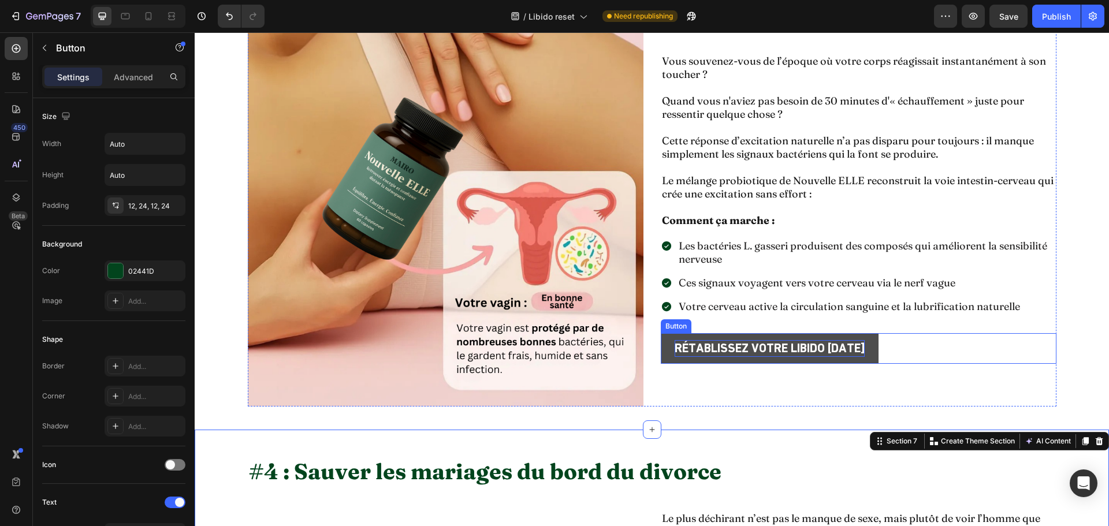
click at [675, 344] on p "RÉTABLISSEZ VOTRE LIBIDO [DATE]" at bounding box center [770, 348] width 190 height 17
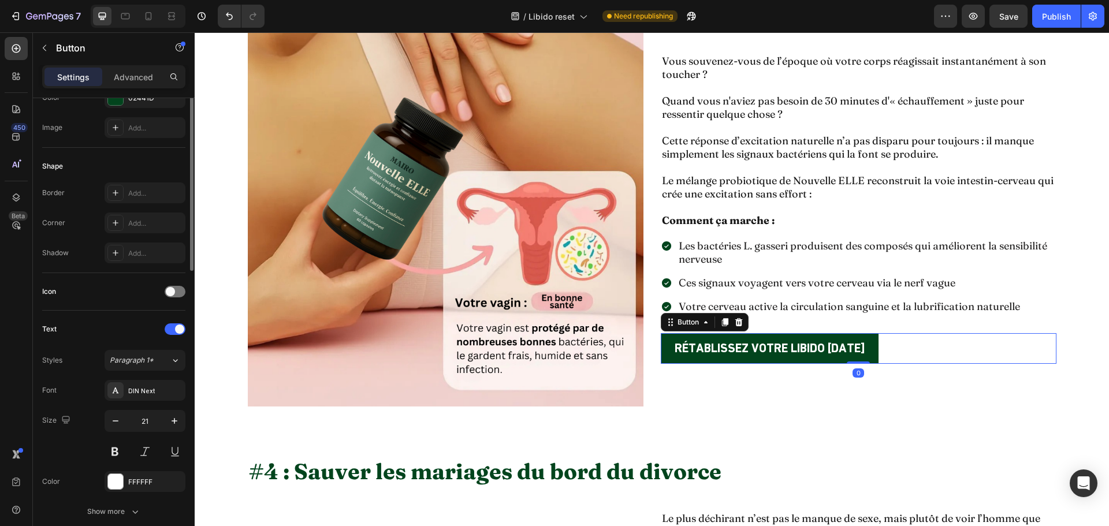
scroll to position [367, 0]
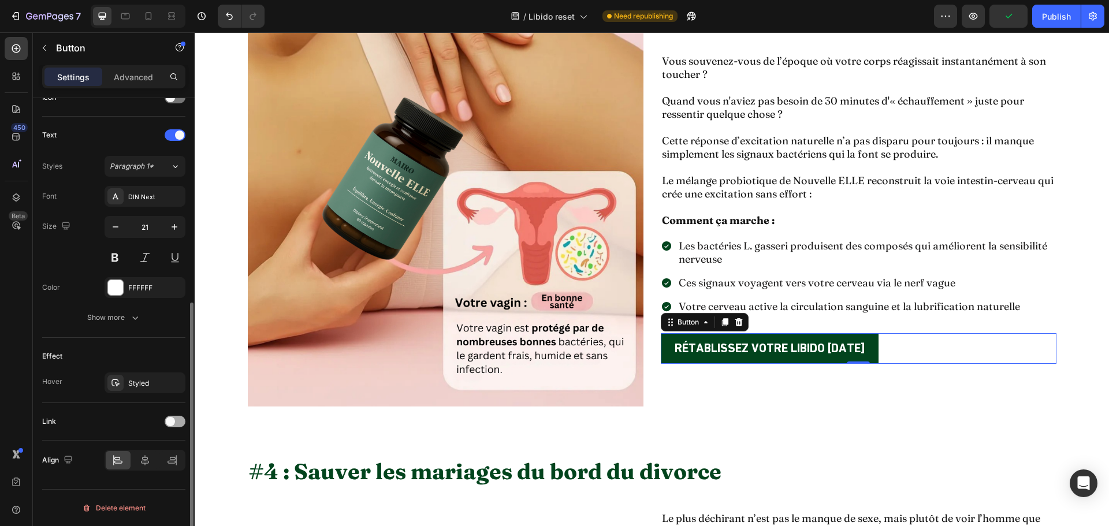
click at [174, 421] on span at bounding box center [170, 421] width 9 height 9
click at [141, 455] on span "Open page" at bounding box center [127, 450] width 35 height 10
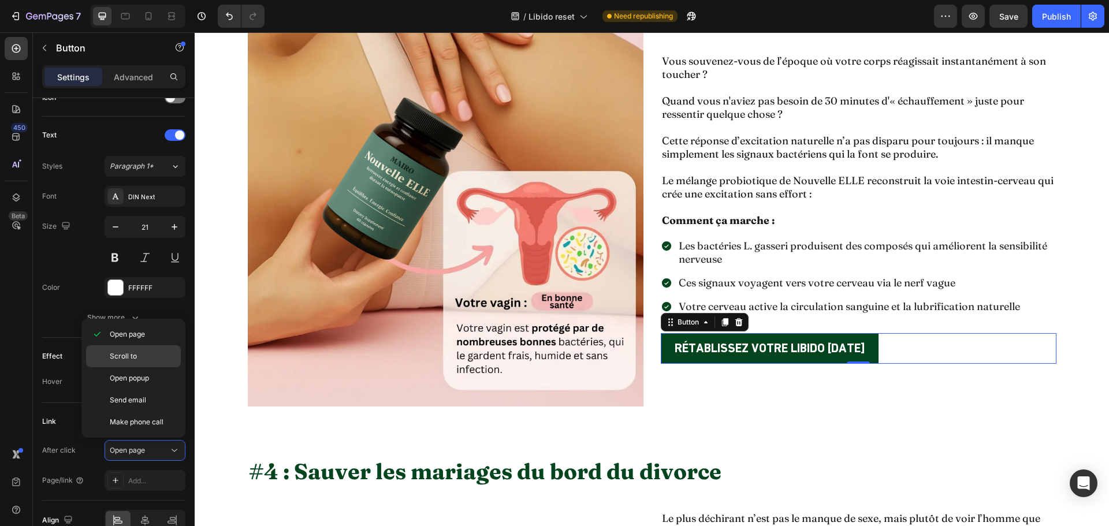
click at [133, 354] on span "Scroll to" at bounding box center [123, 356] width 27 height 10
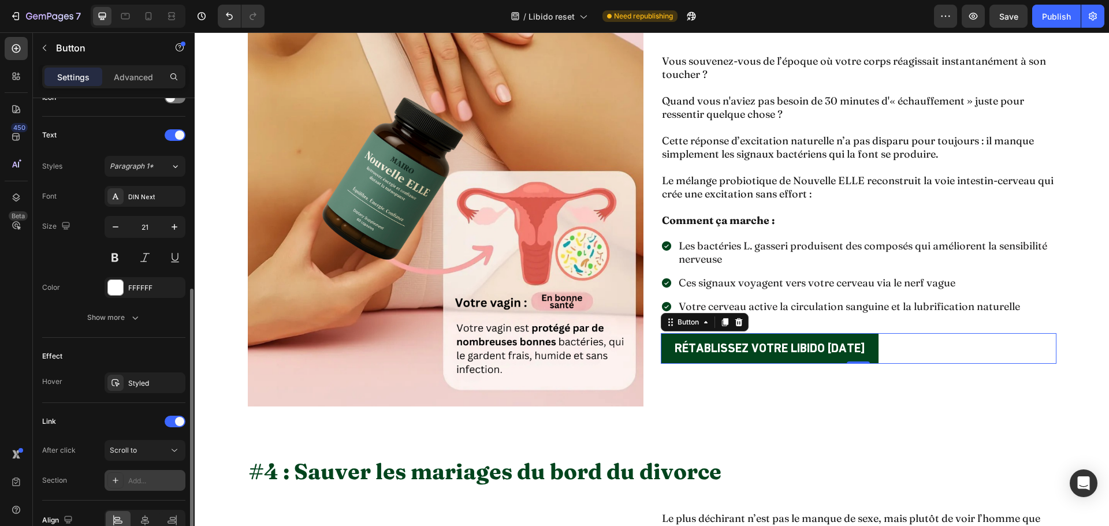
click at [150, 487] on div "Add..." at bounding box center [145, 480] width 81 height 21
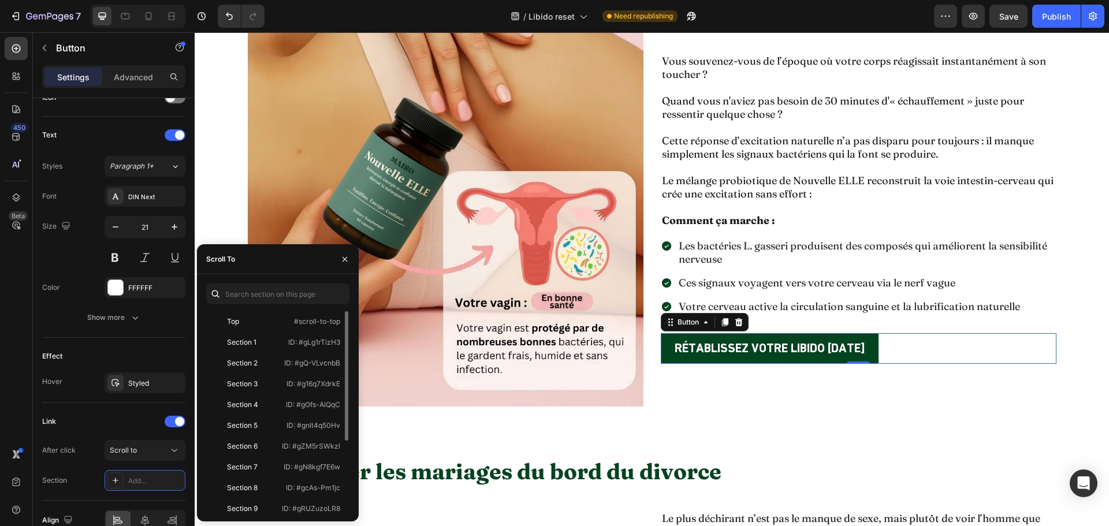
scroll to position [111, 0]
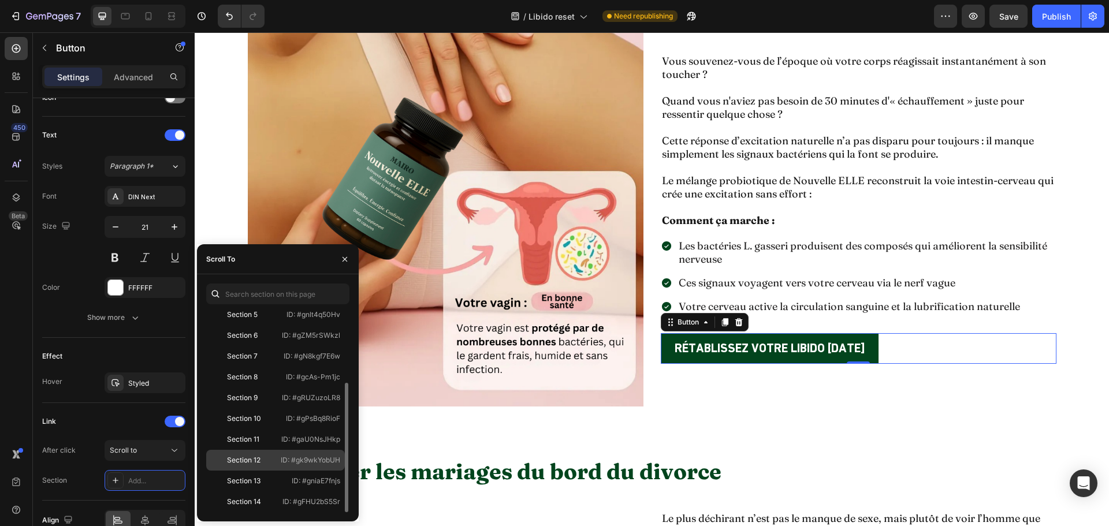
click at [255, 459] on div "Section 12" at bounding box center [244, 460] width 34 height 10
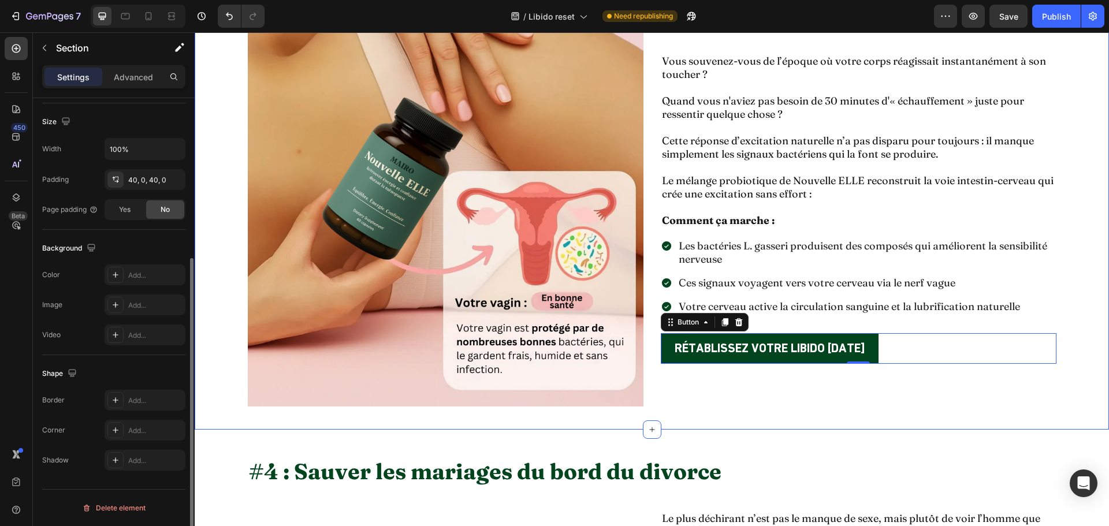
click at [664, 415] on div "#3 : Restaure votre excitation naturelle en quelques minutes (et non en quelque…" at bounding box center [652, 163] width 914 height 533
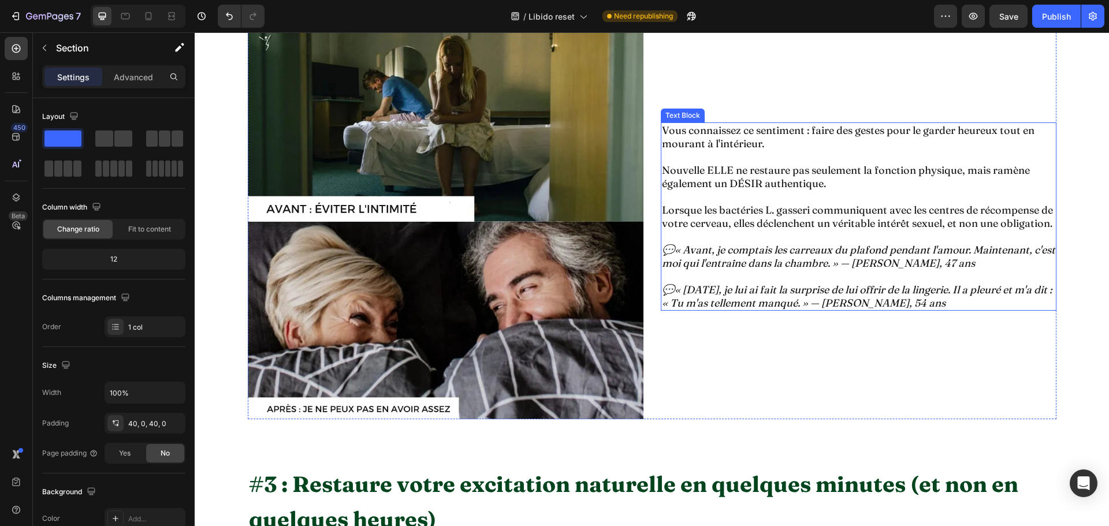
scroll to position [1560, 0]
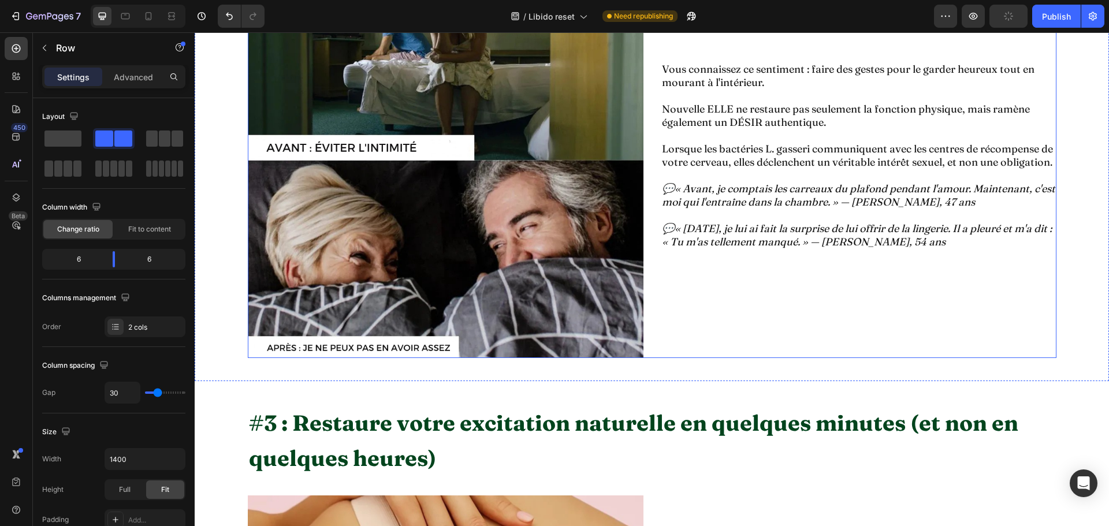
click at [680, 318] on div "Vous connaissez ce sentiment : faire des gestes pour le garder heureux tout en …" at bounding box center [859, 160] width 396 height 396
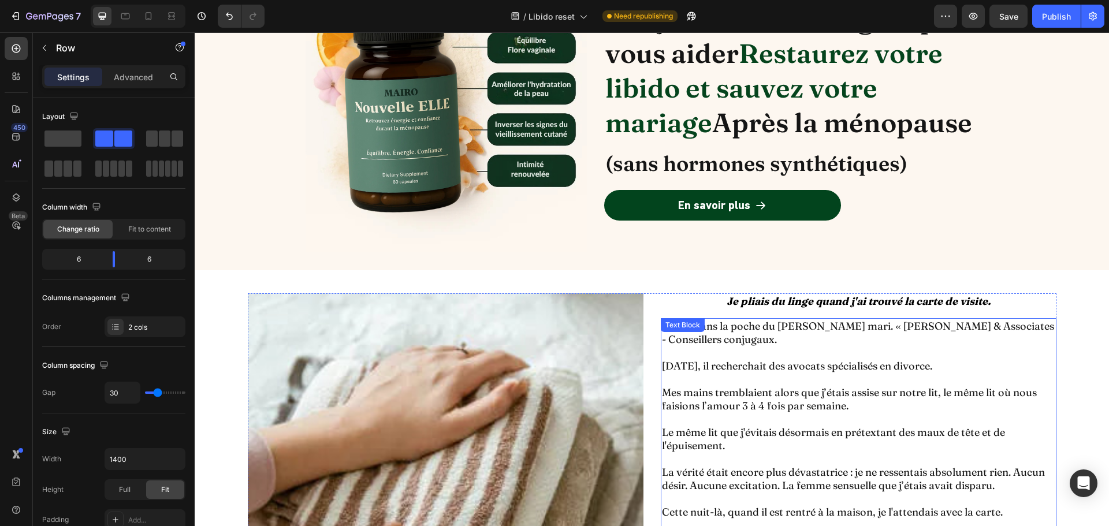
scroll to position [58, 0]
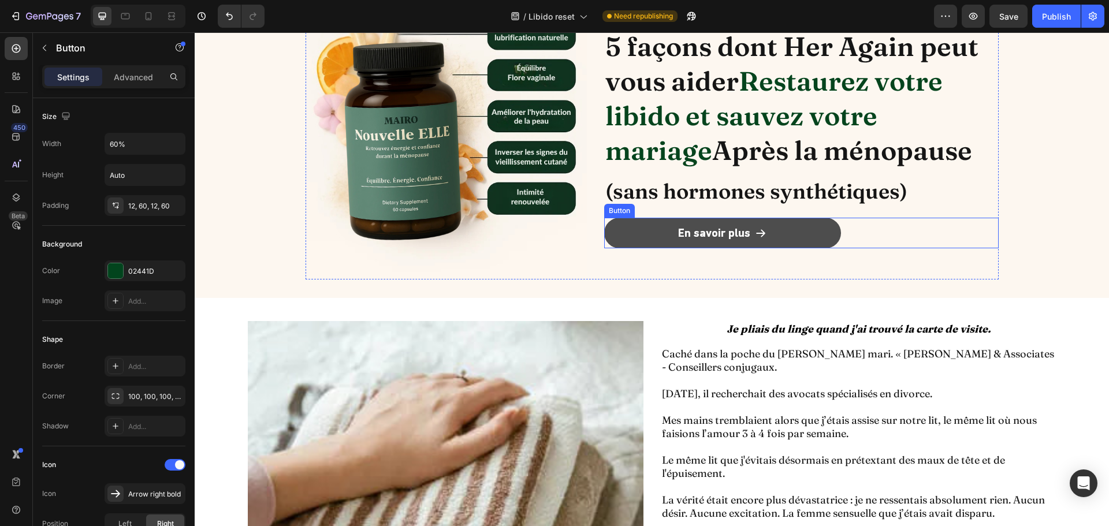
click at [630, 235] on button "En savoir plus" at bounding box center [722, 233] width 237 height 31
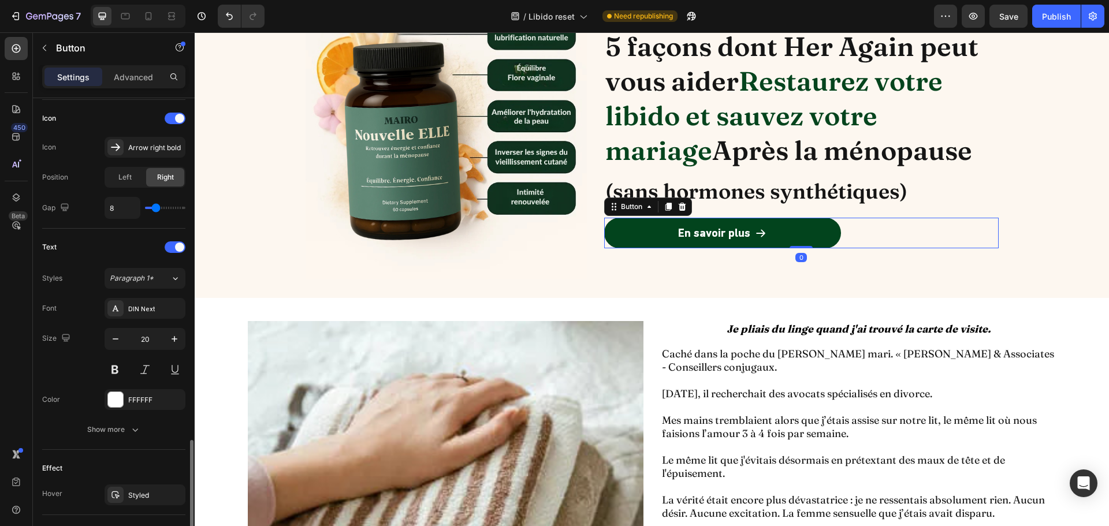
scroll to position [459, 0]
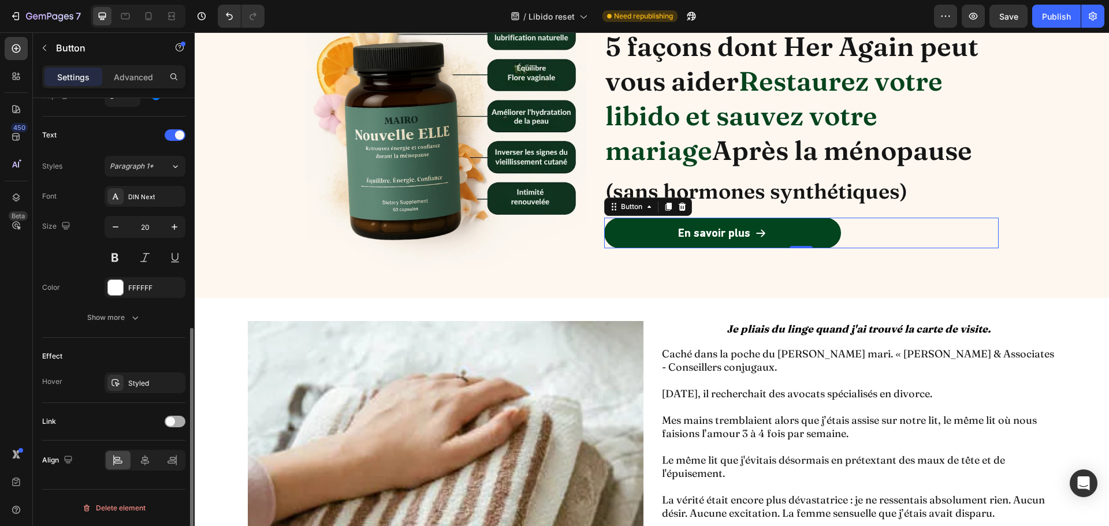
click at [174, 423] on span at bounding box center [170, 421] width 9 height 9
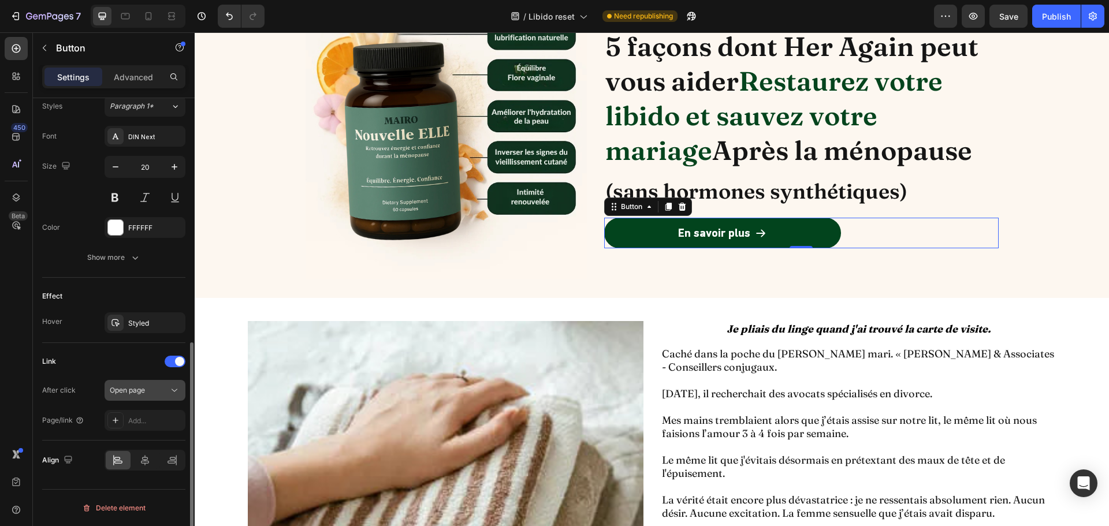
click at [158, 390] on div "Open page" at bounding box center [139, 390] width 59 height 10
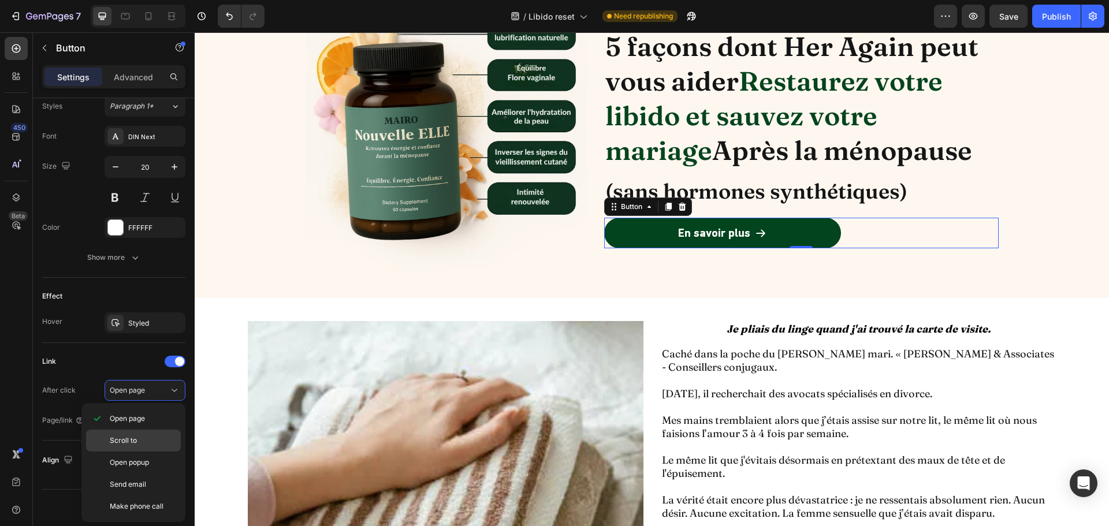
click at [131, 437] on span "Scroll to" at bounding box center [123, 441] width 27 height 10
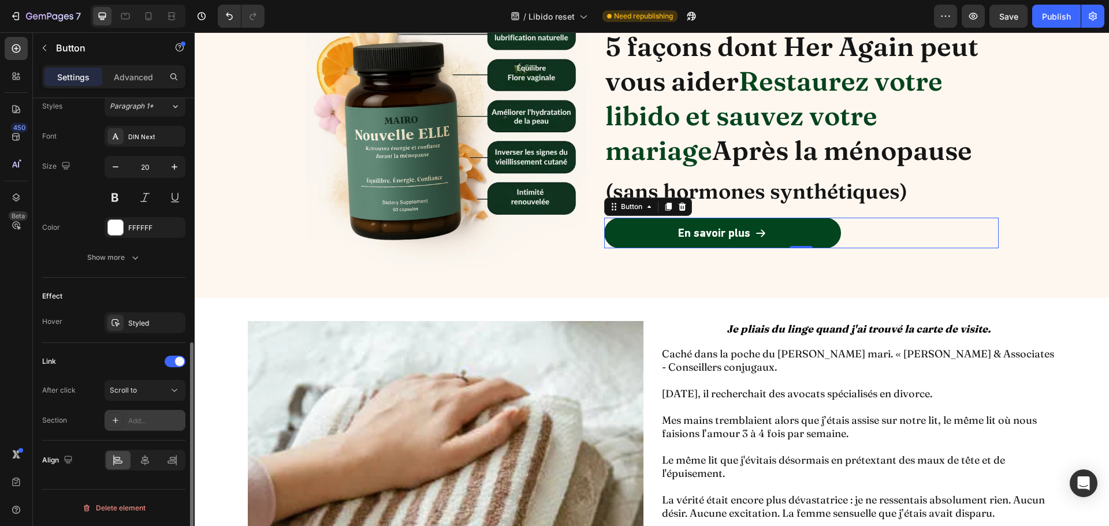
click at [148, 417] on div "Add..." at bounding box center [155, 421] width 54 height 10
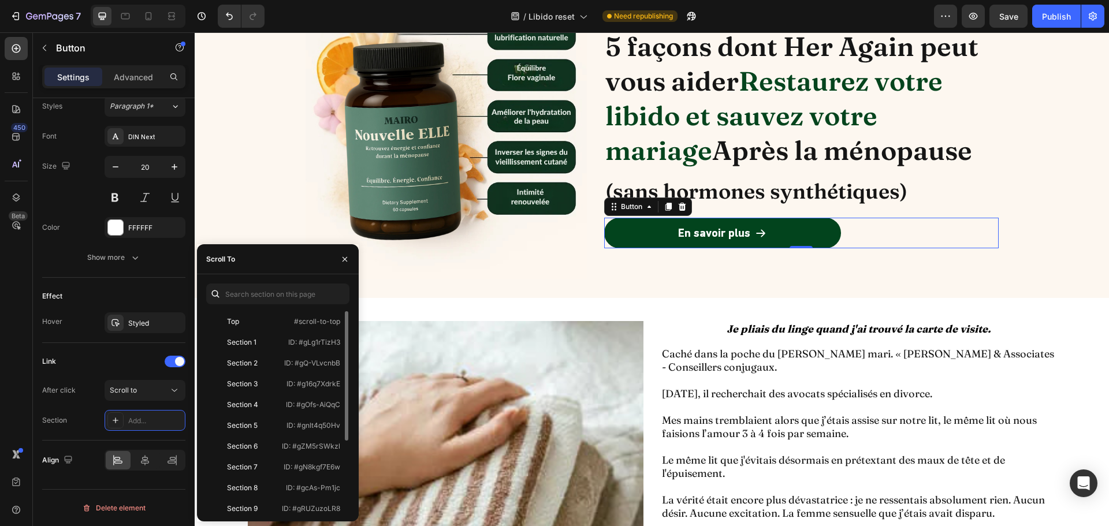
scroll to position [111, 0]
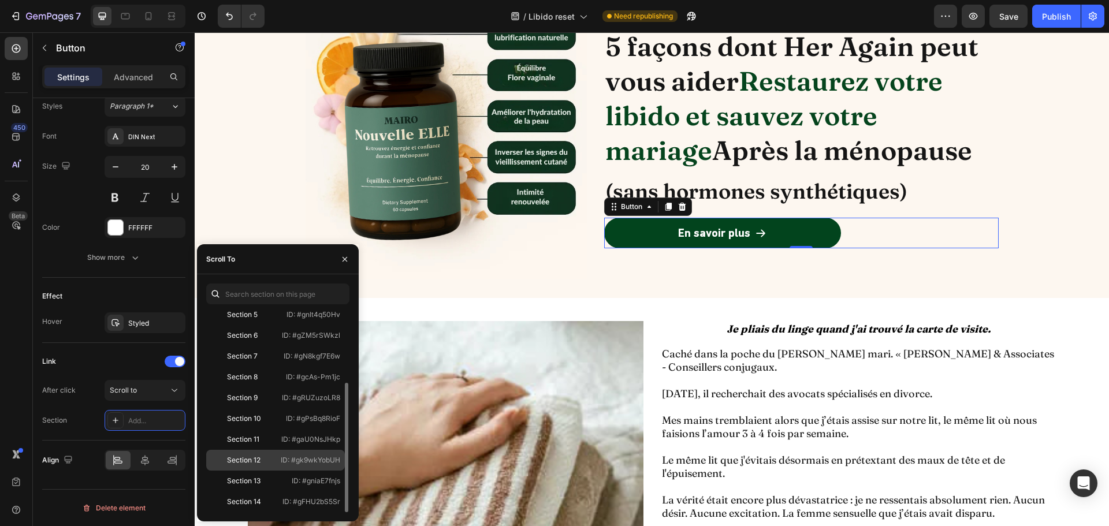
click at [258, 462] on div "Section 12" at bounding box center [244, 460] width 34 height 10
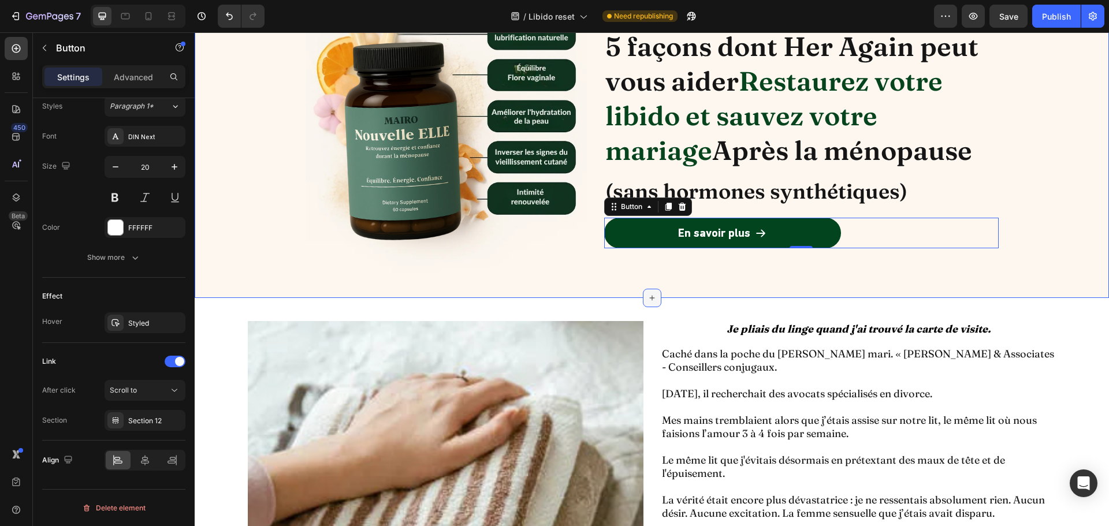
click at [643, 290] on div at bounding box center [652, 298] width 18 height 18
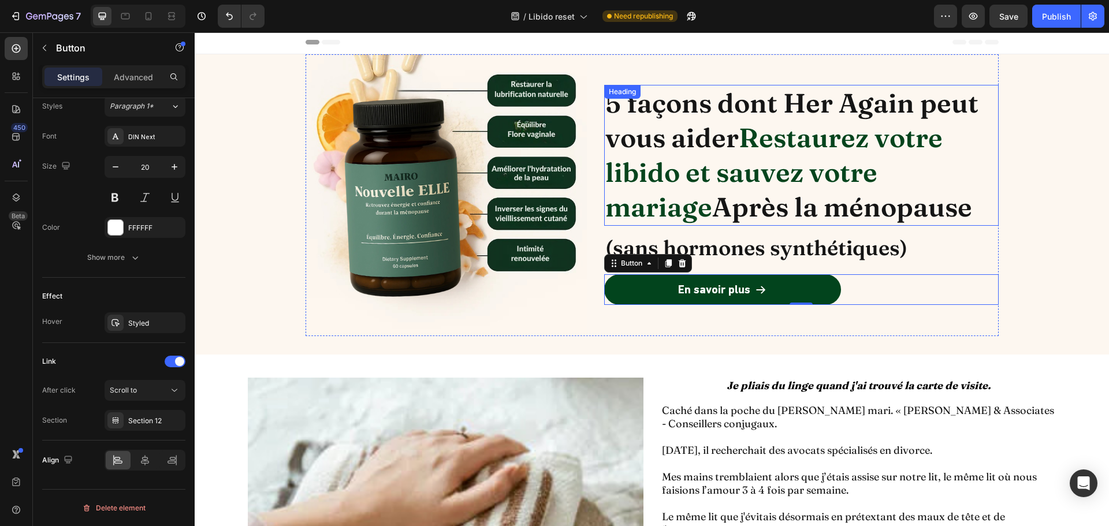
scroll to position [0, 0]
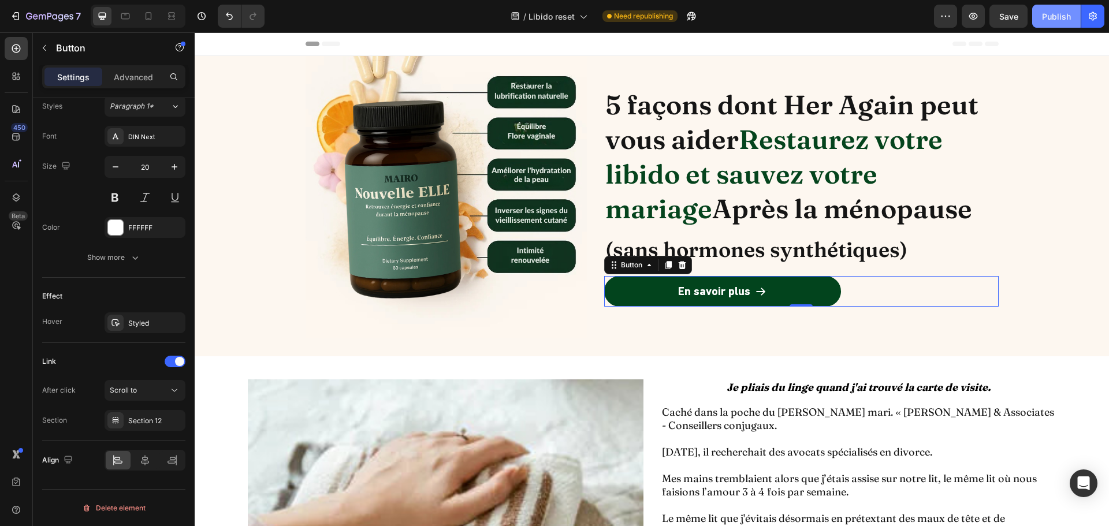
click at [1059, 16] on div "Publish" at bounding box center [1056, 16] width 29 height 12
